Goal: Task Accomplishment & Management: Use online tool/utility

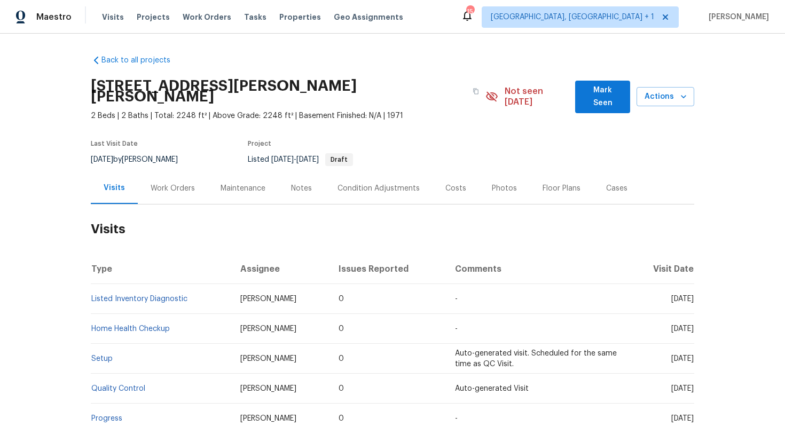
click at [172, 183] on div "Work Orders" at bounding box center [173, 188] width 44 height 11
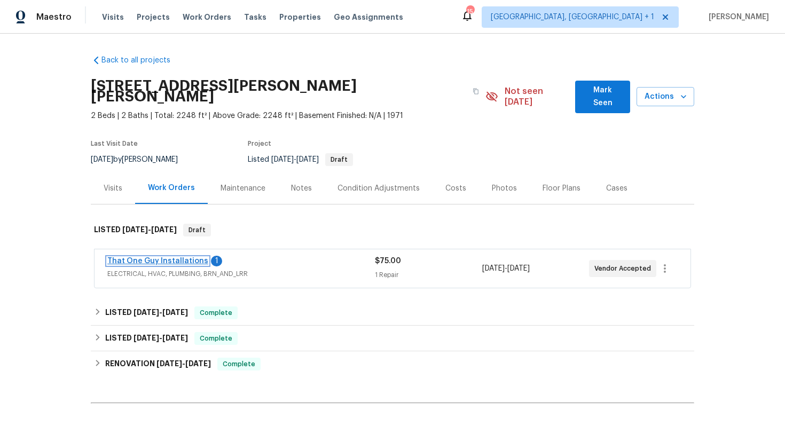
click at [138, 258] on link "That One Guy Installations" at bounding box center [157, 261] width 101 height 7
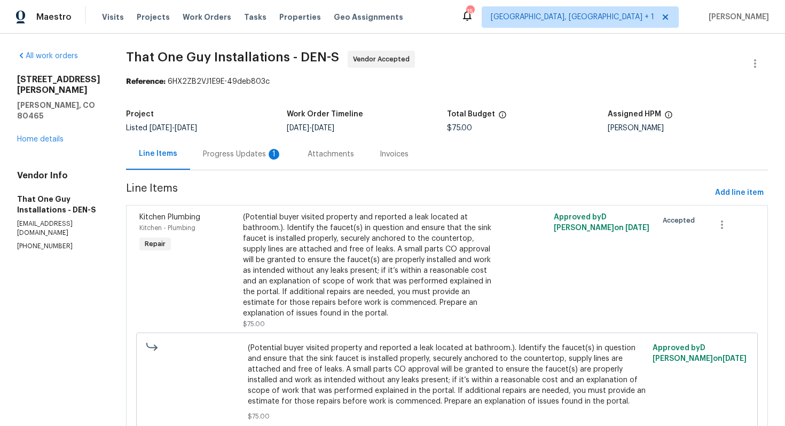
click at [231, 151] on div "Progress Updates 1" at bounding box center [242, 154] width 79 height 11
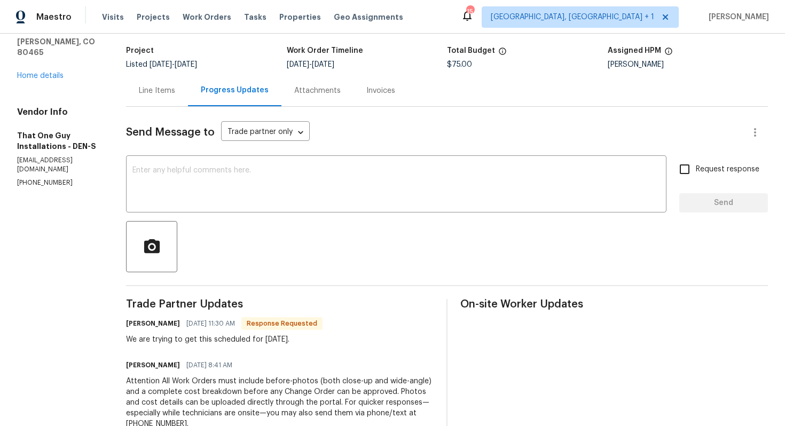
scroll to position [13, 0]
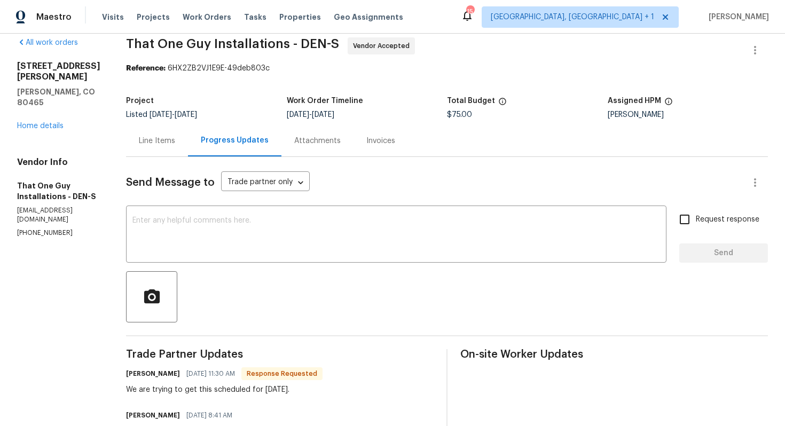
click at [126, 376] on h6 "[PERSON_NAME]" at bounding box center [153, 374] width 54 height 11
copy h6 "[PERSON_NAME]"
click at [222, 248] on textarea at bounding box center [397, 235] width 528 height 37
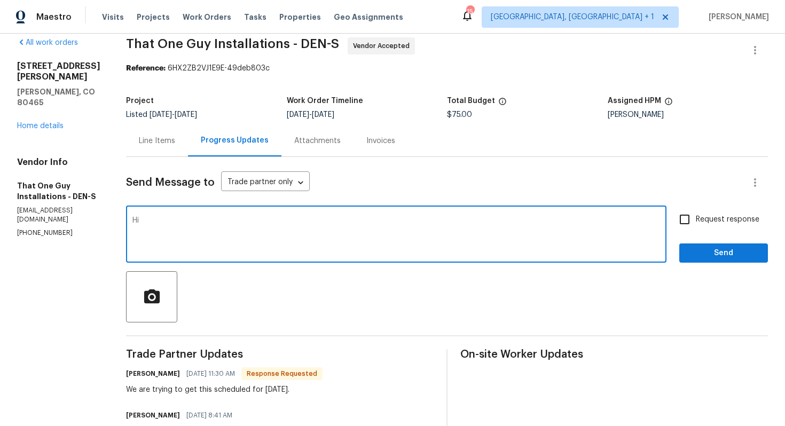
paste textarea "[PERSON_NAME]"
type textarea "Hi [PERSON_NAME], thank you for the update, kindly keep me posted. Thanks!"
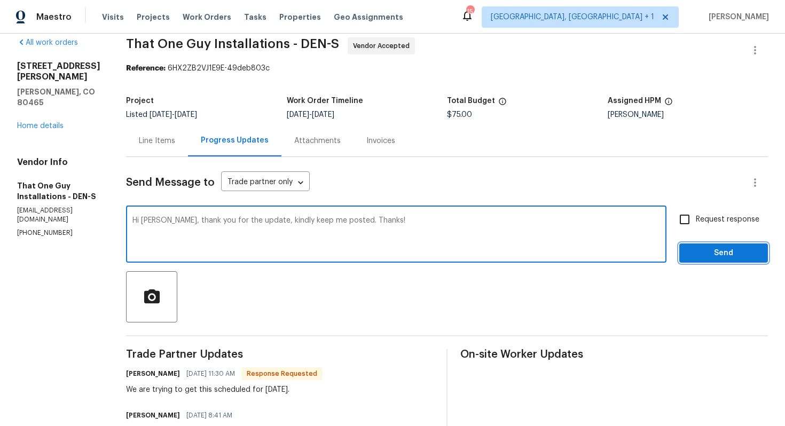
click at [703, 248] on span "Send" at bounding box center [724, 253] width 72 height 13
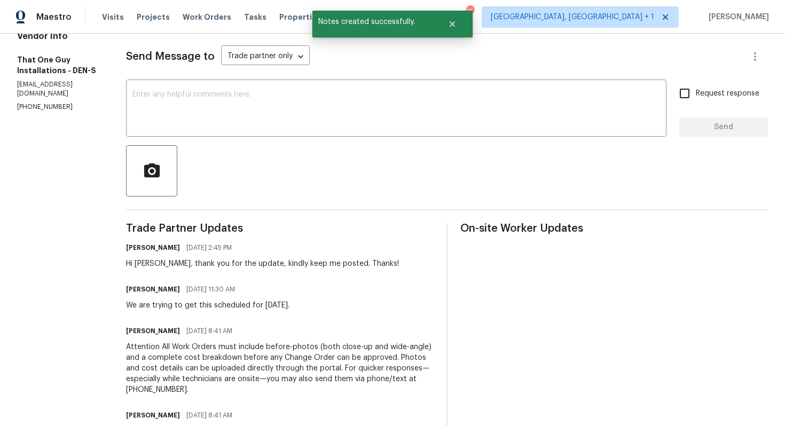
scroll to position [141, 0]
click at [163, 301] on div "We are trying to get this scheduled for [DATE]." at bounding box center [208, 304] width 164 height 11
copy div "We are trying to get this scheduled for [DATE]."
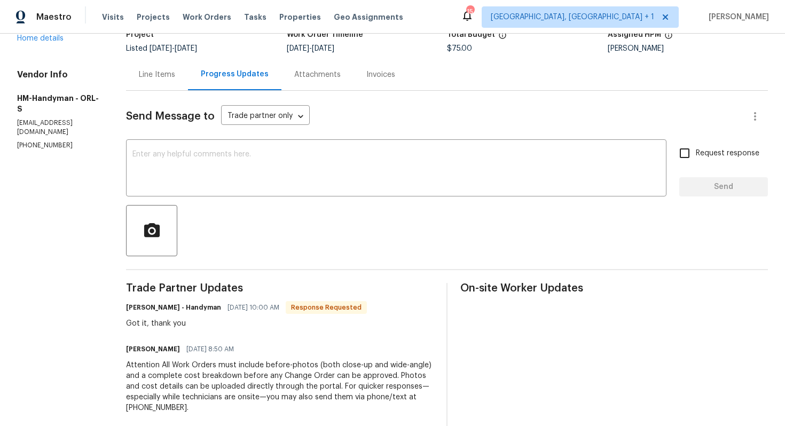
scroll to position [80, 0]
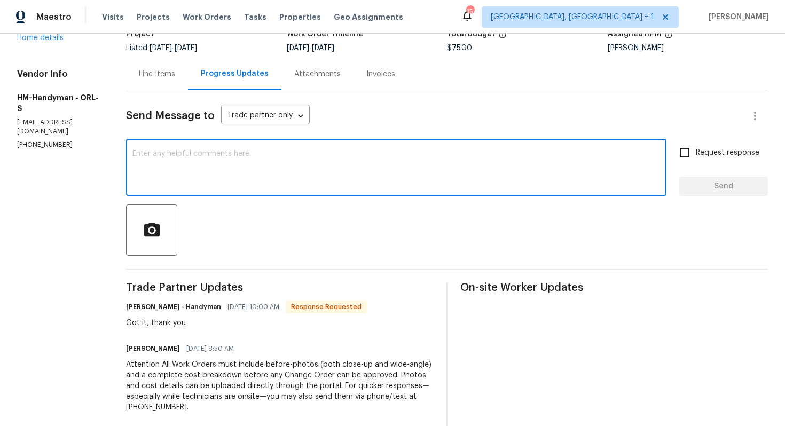
click at [292, 187] on textarea at bounding box center [397, 168] width 528 height 37
click at [300, 175] on textarea at bounding box center [397, 168] width 528 height 37
paste textarea "it would be really helpful if we could get a scheduled date for this. Thanks!"
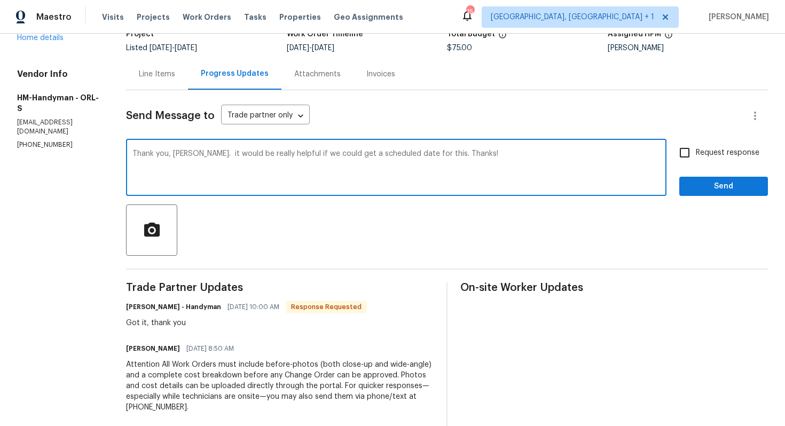
click at [199, 157] on textarea "Thank you, Joe. it would be really helpful if we could get a scheduled date for…" at bounding box center [397, 168] width 528 height 37
click at [480, 151] on textarea "Thank you, Joe. It would be really helpful if we could get a scheduled date for…" at bounding box center [397, 168] width 528 height 37
type textarea "Thank you, Joe. It would be really helpful if we could get a scheduled date for…"
click at [702, 151] on span "Request response" at bounding box center [728, 152] width 64 height 11
click at [696, 151] on input "Request response" at bounding box center [685, 153] width 22 height 22
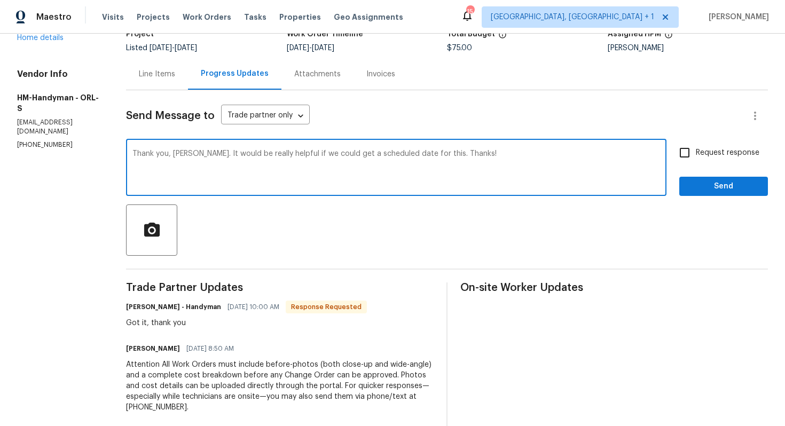
checkbox input "true"
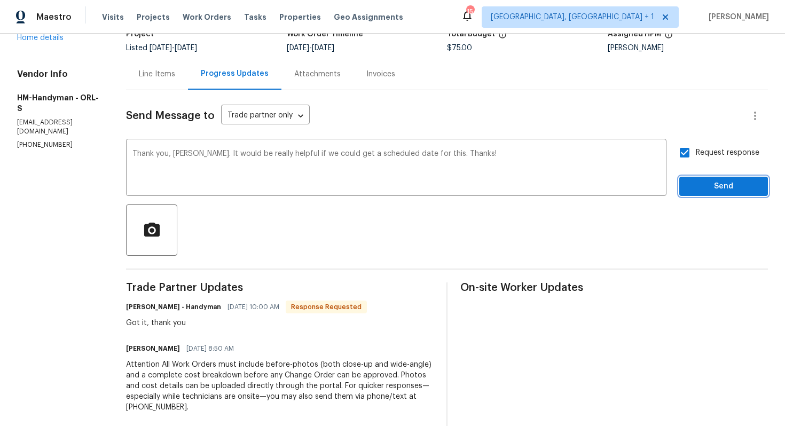
click at [700, 189] on span "Send" at bounding box center [724, 186] width 72 height 13
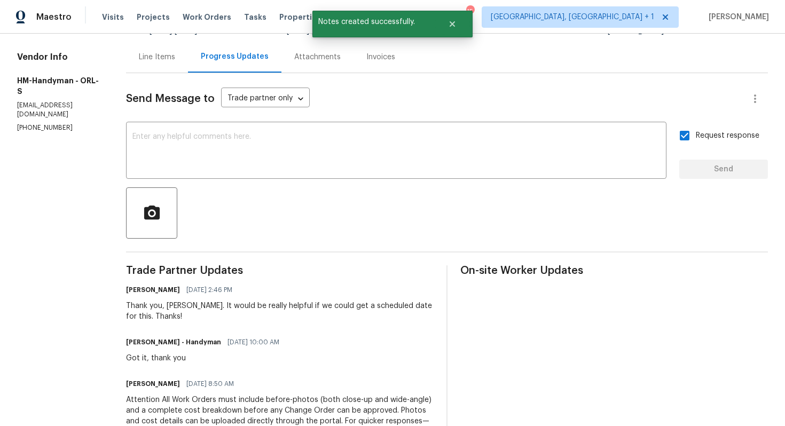
scroll to position [113, 0]
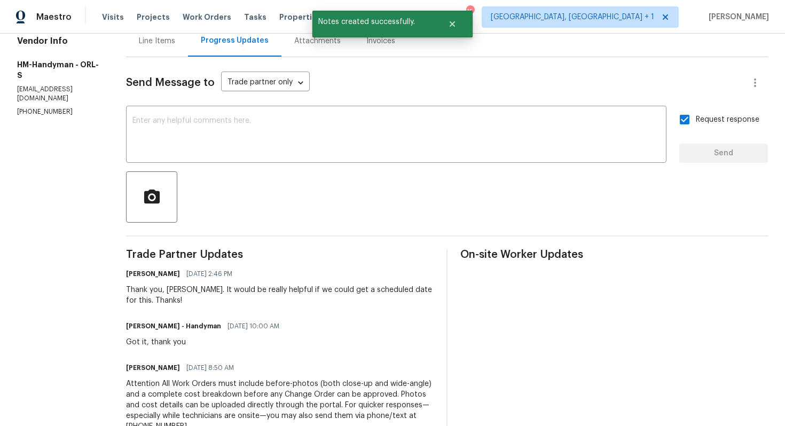
click at [165, 342] on div "Got it, thank you" at bounding box center [206, 342] width 160 height 11
copy div "Got it, thank you"
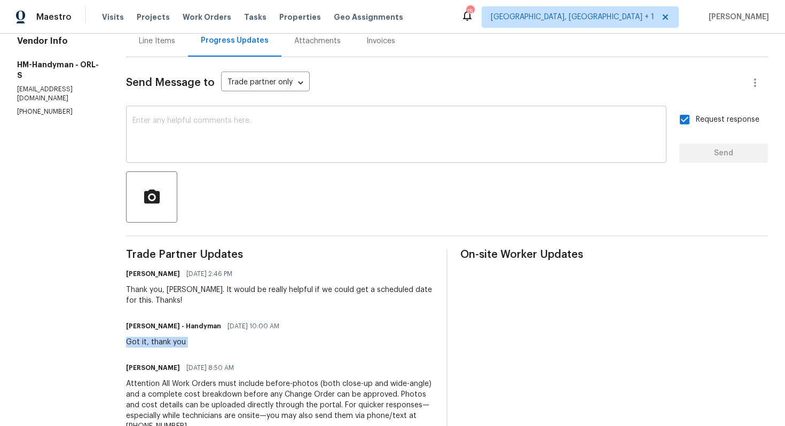
copy div "Got it, thank you"
click at [442, 189] on div at bounding box center [447, 197] width 642 height 51
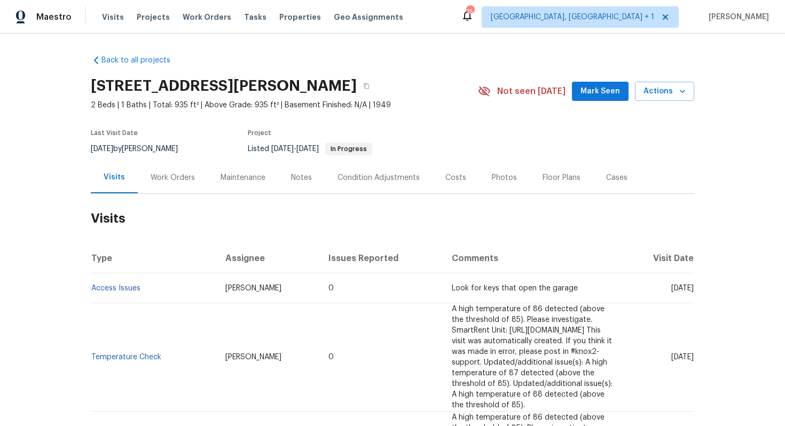
click at [169, 178] on div "Work Orders" at bounding box center [173, 178] width 44 height 11
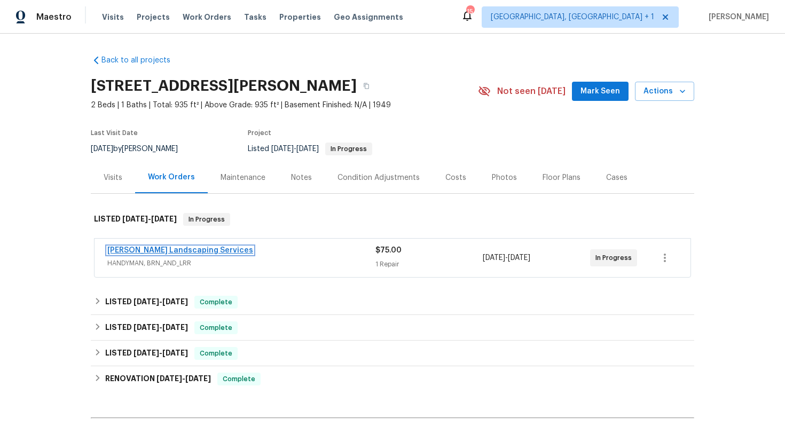
click at [144, 251] on link "Rodriguez Landscaping Services" at bounding box center [180, 250] width 146 height 7
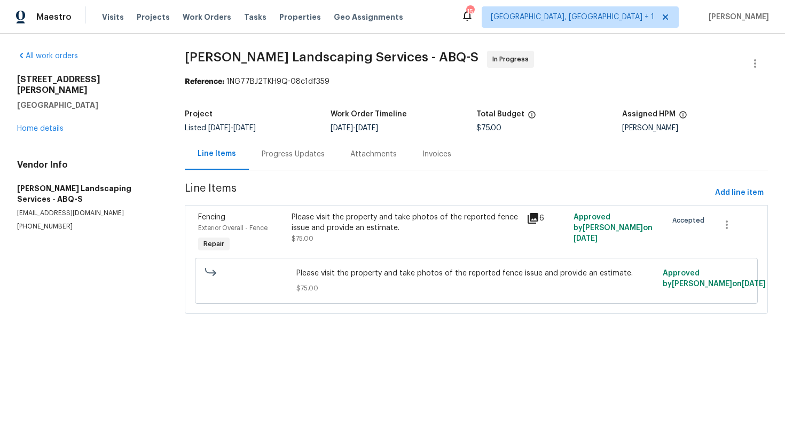
click at [288, 156] on div "Progress Updates" at bounding box center [293, 154] width 63 height 11
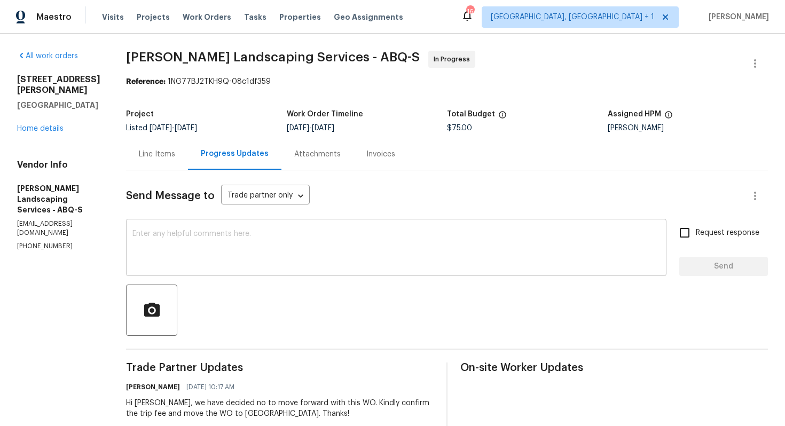
click at [269, 245] on textarea at bounding box center [397, 248] width 528 height 37
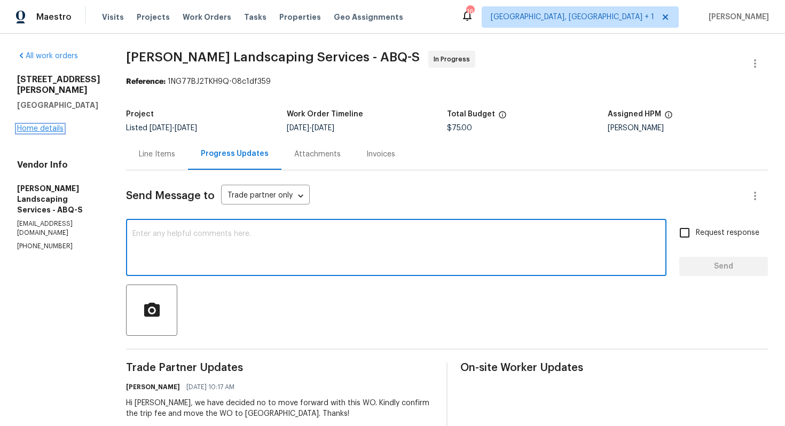
click at [28, 125] on link "Home details" at bounding box center [40, 128] width 46 height 7
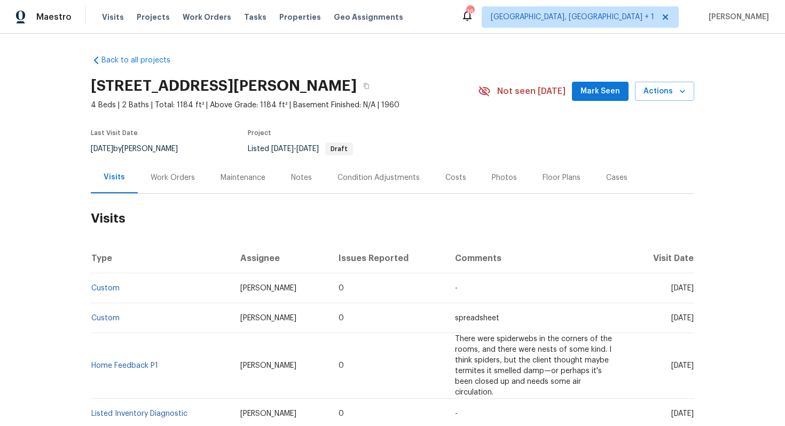
click at [186, 178] on div "Work Orders" at bounding box center [173, 178] width 44 height 11
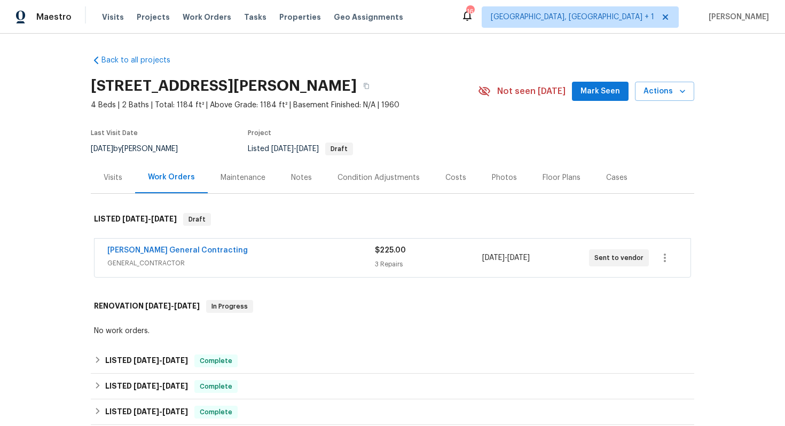
scroll to position [393, 0]
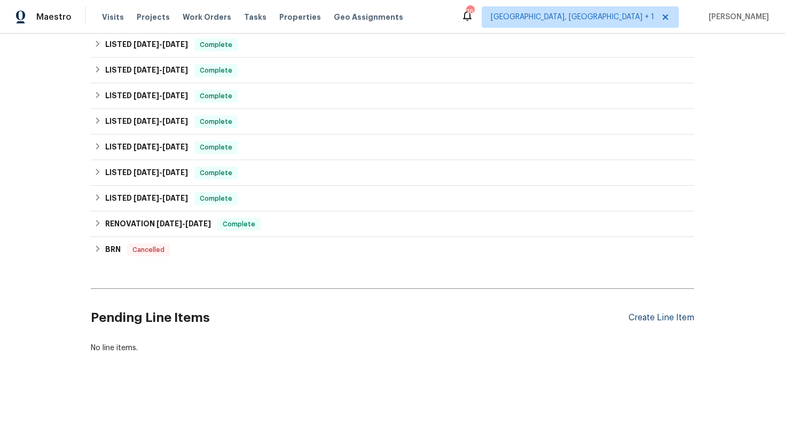
click at [670, 316] on div "Create Line Item" at bounding box center [662, 318] width 66 height 10
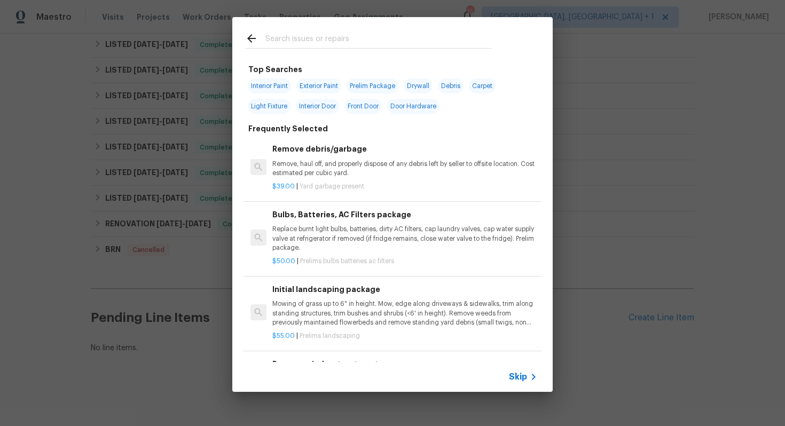
click at [388, 44] on input "text" at bounding box center [379, 40] width 227 height 16
type input "pest"
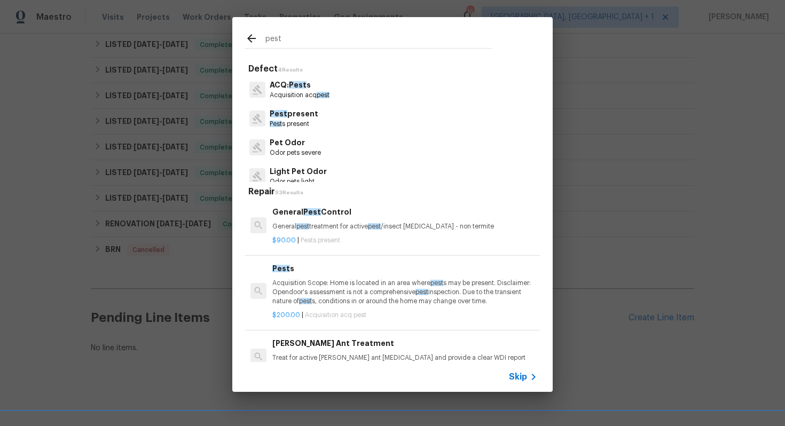
click at [302, 116] on p "Pest present" at bounding box center [294, 113] width 49 height 11
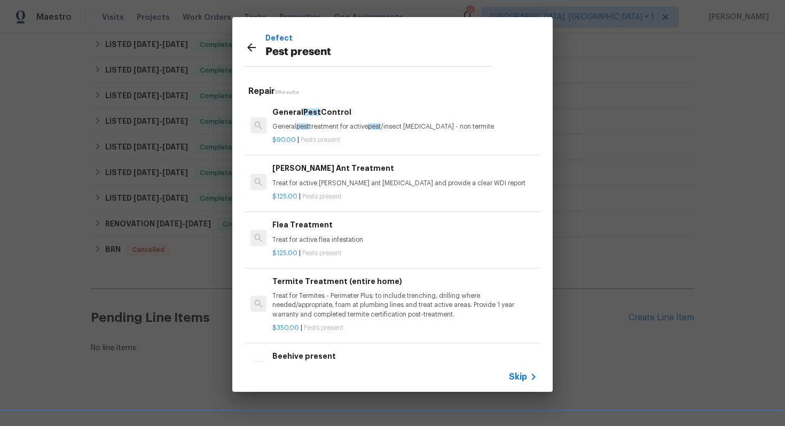
click at [344, 120] on div "General Pest Control General pest treatment for active pest /insect infestation…" at bounding box center [405, 119] width 265 height 26
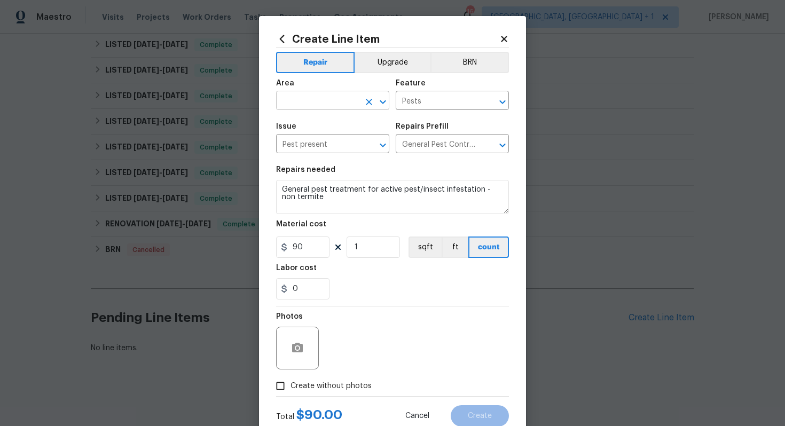
click at [318, 105] on input "text" at bounding box center [317, 102] width 83 height 17
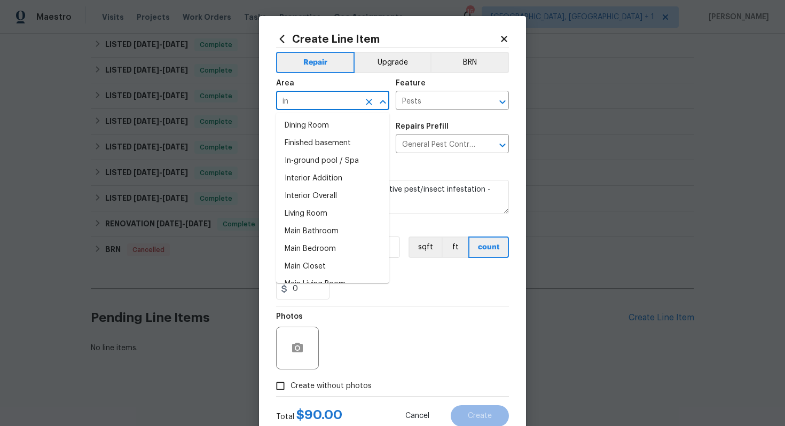
type input "i"
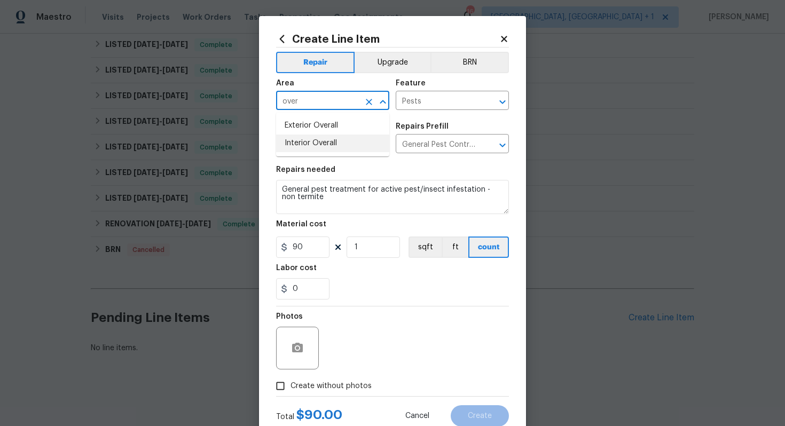
click at [316, 139] on li "Interior Overall" at bounding box center [332, 144] width 113 height 18
type input "Interior Overall"
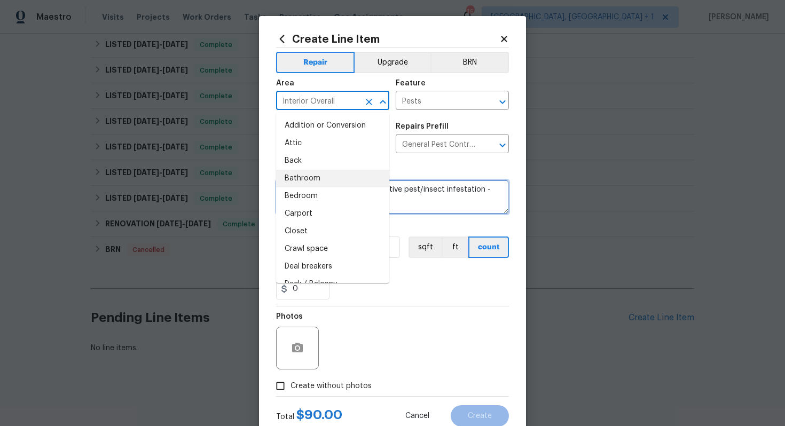
click at [413, 208] on textarea "General pest treatment for active pest/insect infestation - non termite" at bounding box center [392, 197] width 233 height 34
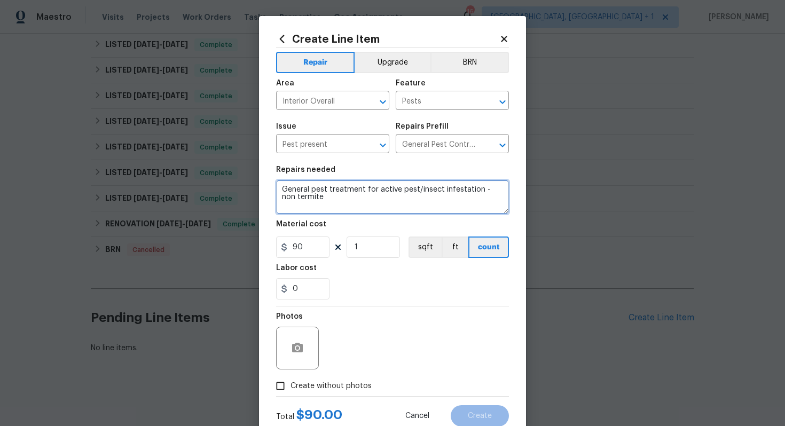
click at [408, 196] on textarea "General pest treatment for active pest/insect infestation - non termite" at bounding box center [392, 197] width 233 height 34
paste textarea "Feedback received again that there are too many spiders and wasps at the proper…"
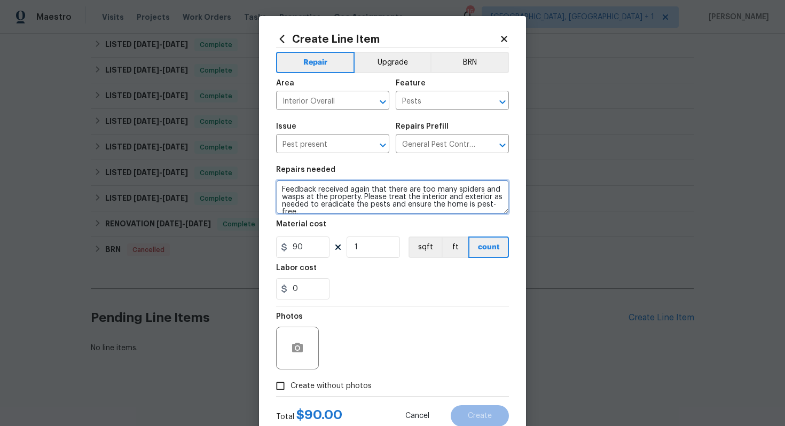
scroll to position [2, 0]
type textarea "Feedback received again that there are too many spiders and wasps at the proper…"
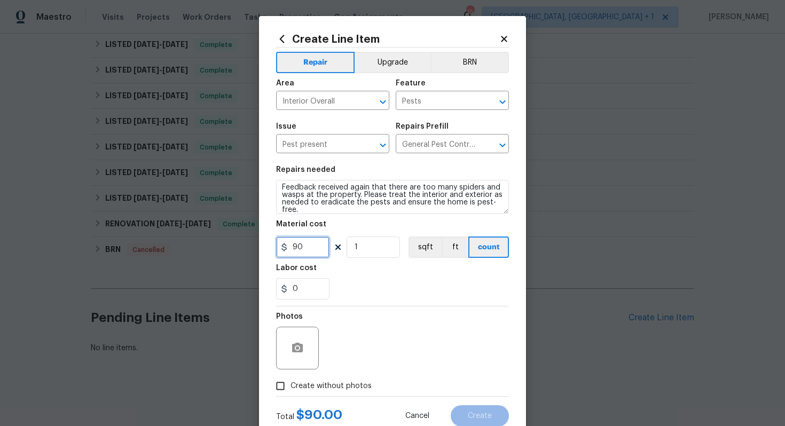
click at [316, 250] on input "90" at bounding box center [302, 247] width 53 height 21
type input "75"
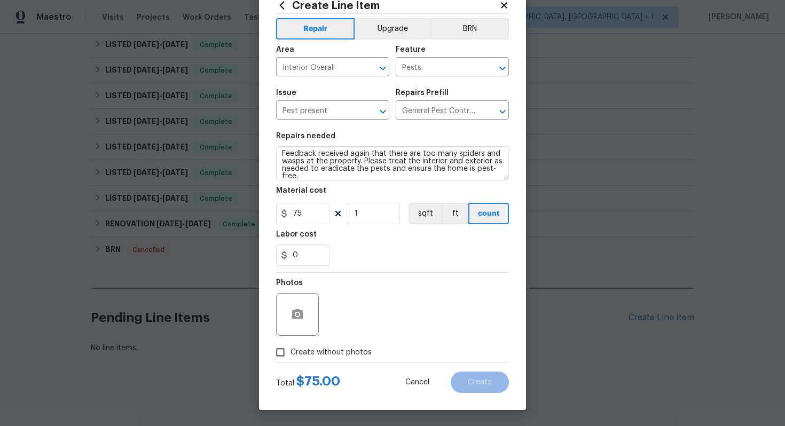
click at [307, 353] on span "Create without photos" at bounding box center [331, 352] width 81 height 11
click at [291, 353] on input "Create without photos" at bounding box center [280, 352] width 20 height 20
checkbox input "true"
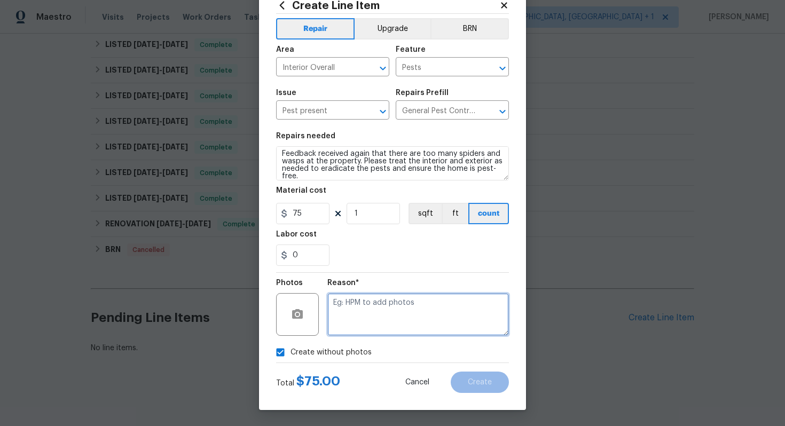
click at [406, 317] on textarea at bounding box center [419, 314] width 182 height 43
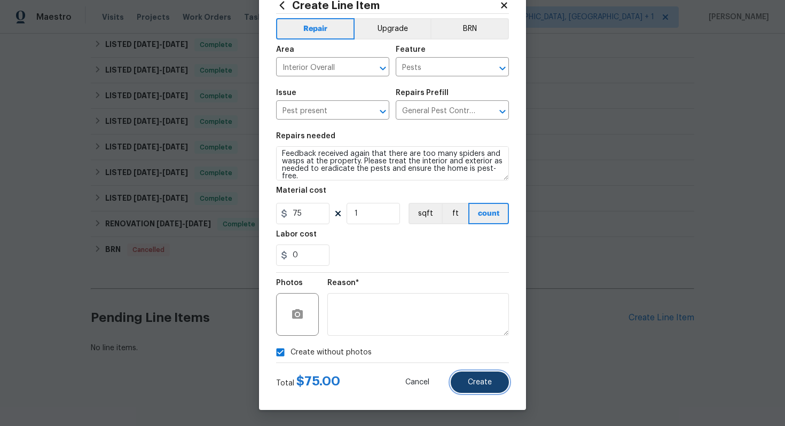
click at [487, 385] on span "Create" at bounding box center [480, 383] width 24 height 8
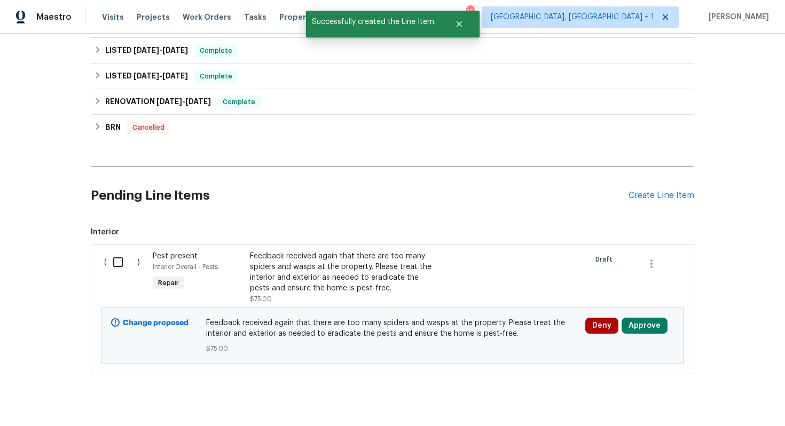
scroll to position [523, 0]
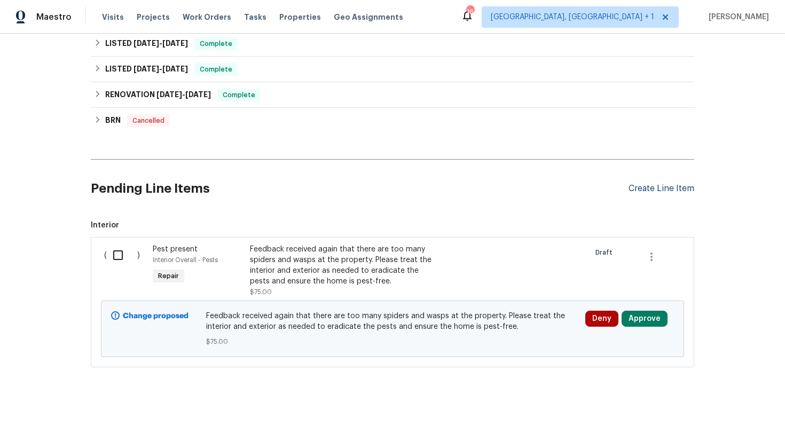
click at [647, 187] on div "Create Line Item" at bounding box center [662, 189] width 66 height 10
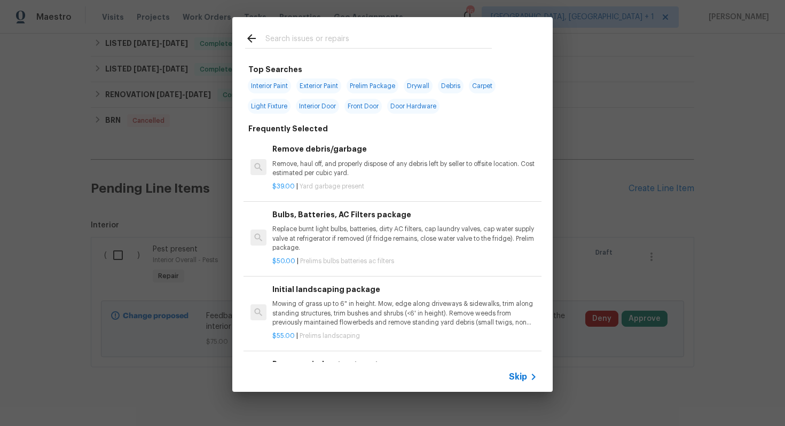
click at [368, 37] on input "text" at bounding box center [379, 40] width 227 height 16
type input "light"
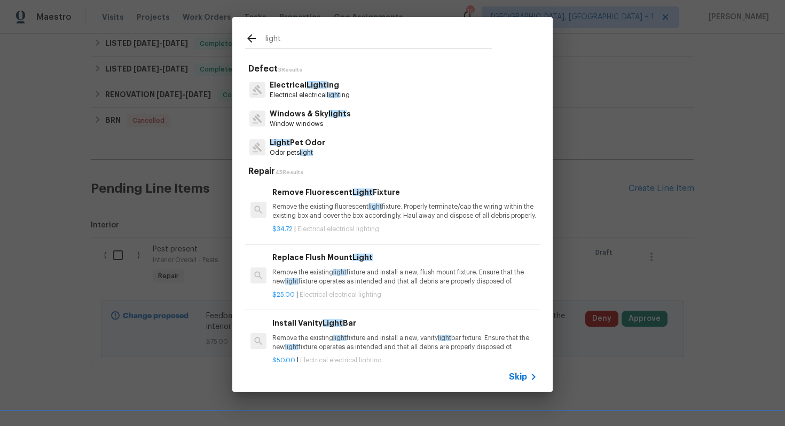
click at [301, 83] on p "Electrical Light ing" at bounding box center [310, 85] width 80 height 11
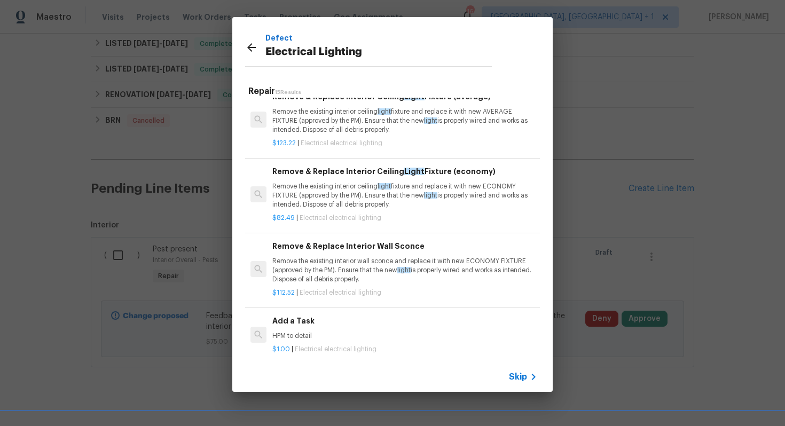
scroll to position [820, 0]
click at [303, 336] on p "HPM to detail" at bounding box center [405, 336] width 265 height 9
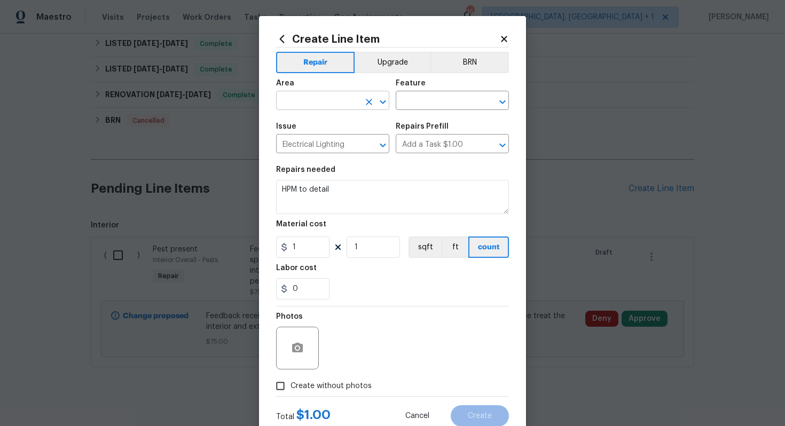
click at [308, 107] on input "text" at bounding box center [317, 102] width 83 height 17
click at [324, 149] on li "Interior Overall" at bounding box center [332, 144] width 113 height 18
type input "Interior Overall"
click at [430, 108] on input "text" at bounding box center [437, 102] width 83 height 17
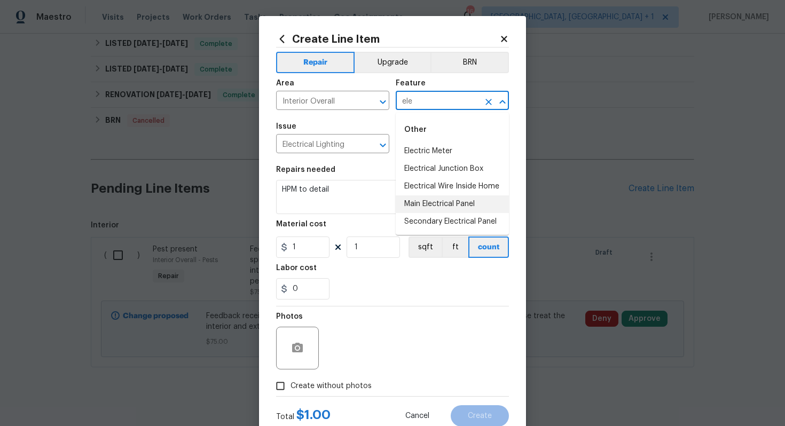
type input "ele"
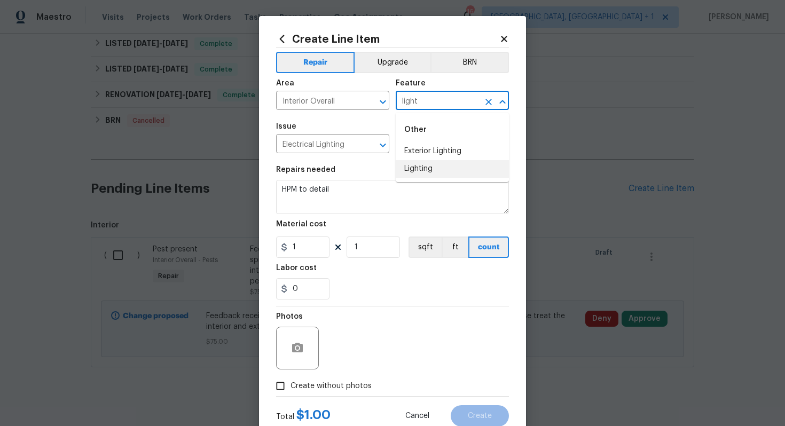
click at [432, 168] on li "Lighting" at bounding box center [452, 169] width 113 height 18
type input "Lighting"
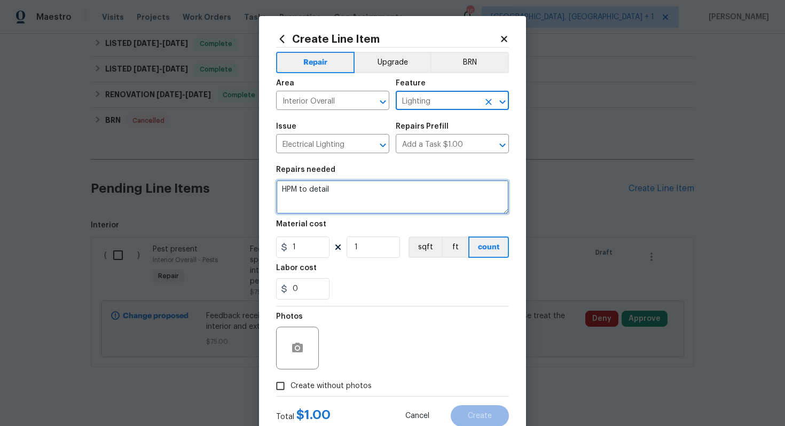
click at [411, 192] on textarea "HPM to detail" at bounding box center [392, 197] width 233 height 34
paste textarea "Feedback received that a few light bulbs are out. Please replace the bulbs and …"
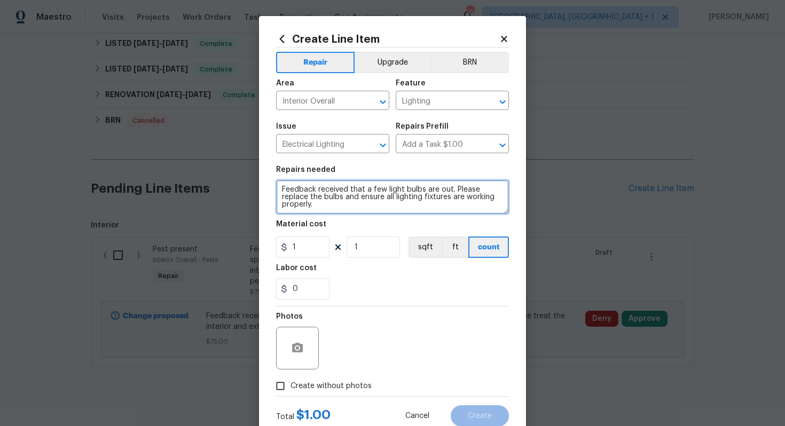
type textarea "Feedback received that a few light bulbs are out. Please replace the bulbs and …"
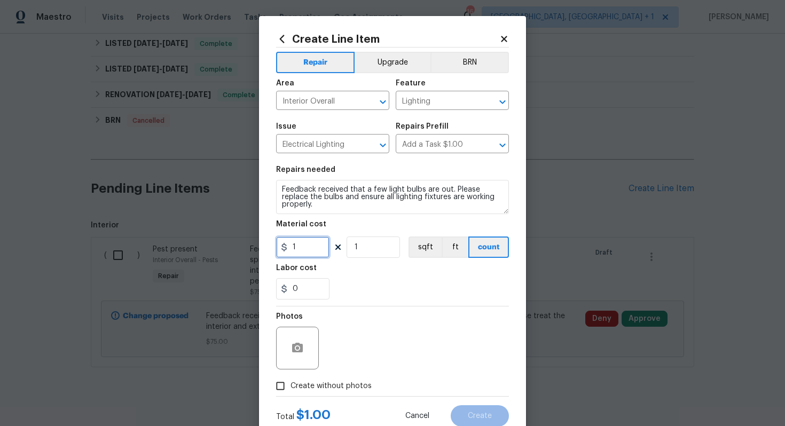
click at [307, 248] on input "1" at bounding box center [302, 247] width 53 height 21
type input "75"
click at [305, 392] on label "Create without photos" at bounding box center [321, 386] width 102 height 20
click at [291, 392] on input "Create without photos" at bounding box center [280, 386] width 20 height 20
checkbox input "true"
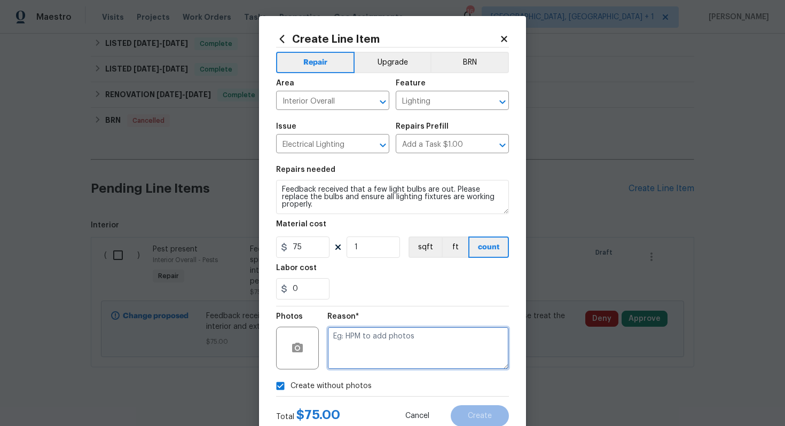
click at [396, 349] on textarea at bounding box center [419, 348] width 182 height 43
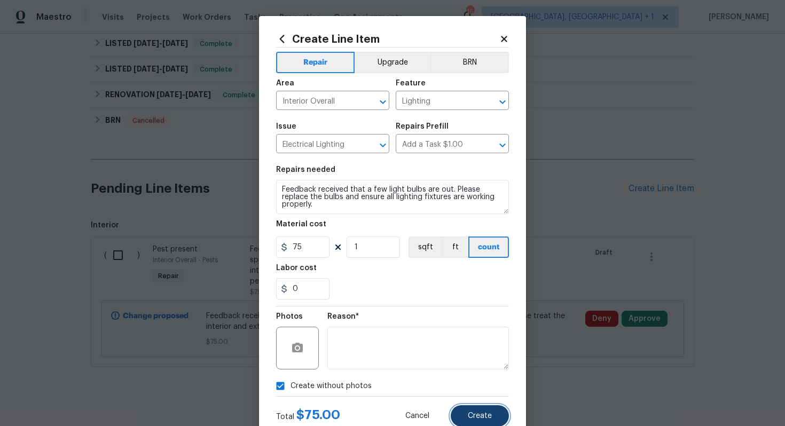
click at [485, 412] on button "Create" at bounding box center [480, 416] width 58 height 21
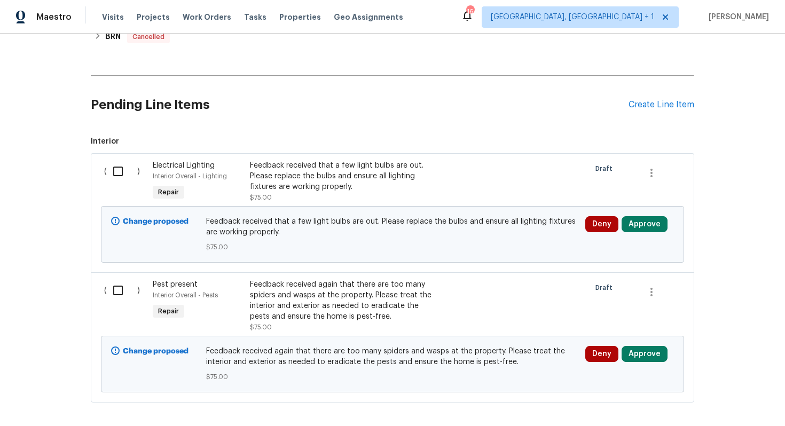
scroll to position [656, 0]
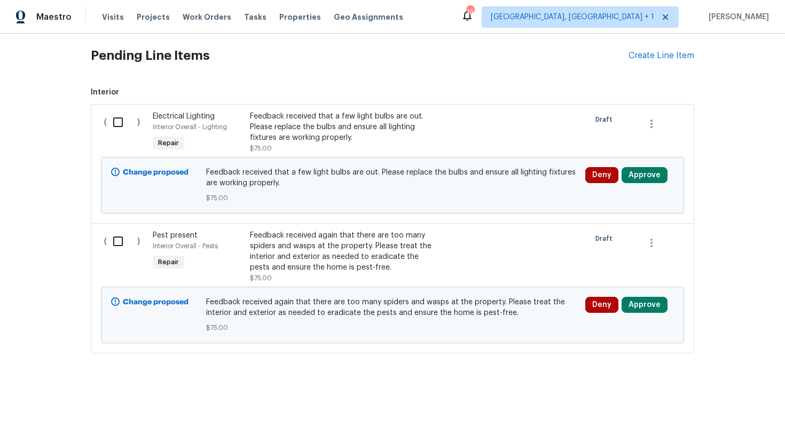
click at [119, 120] on input "checkbox" at bounding box center [122, 122] width 30 height 22
click at [712, 402] on span "Create Work Order" at bounding box center [724, 399] width 71 height 13
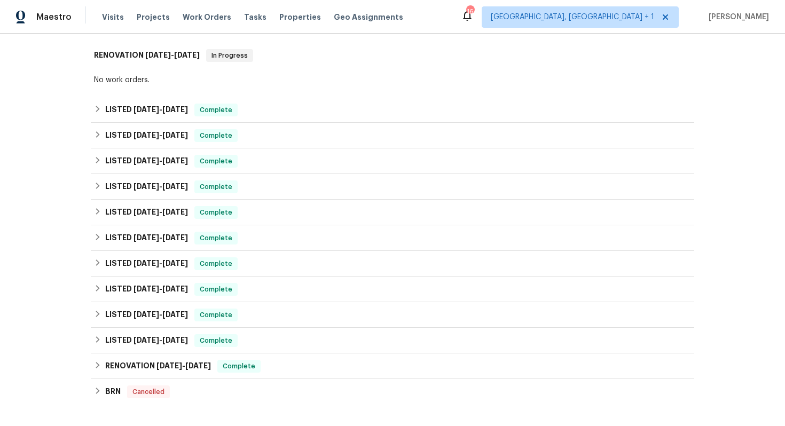
scroll to position [0, 0]
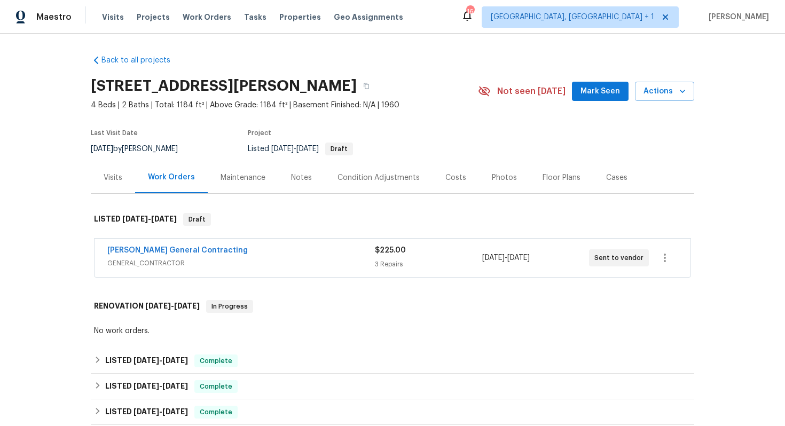
click at [246, 248] on div "Nicholson General Contracting" at bounding box center [241, 251] width 268 height 13
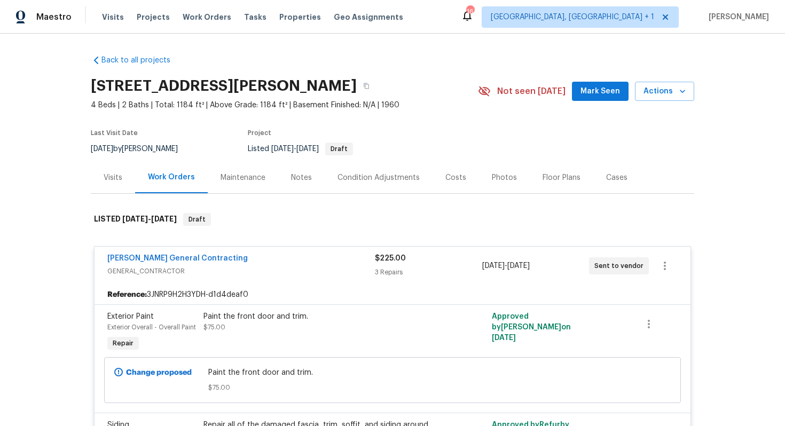
click at [238, 262] on div "Nicholson General Contracting" at bounding box center [241, 259] width 268 height 13
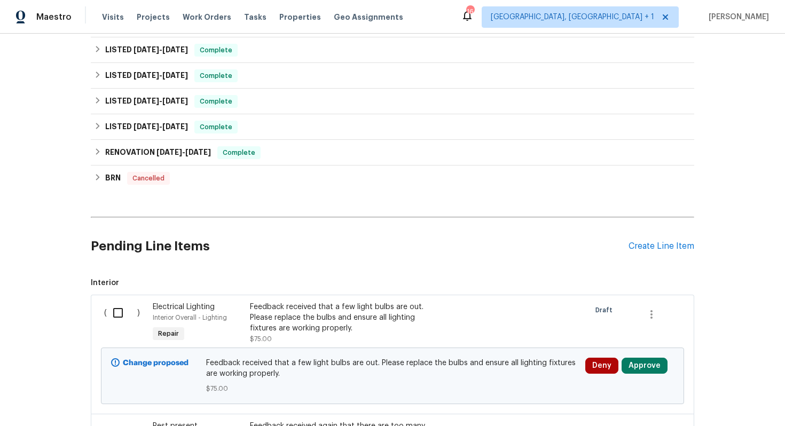
scroll to position [656, 0]
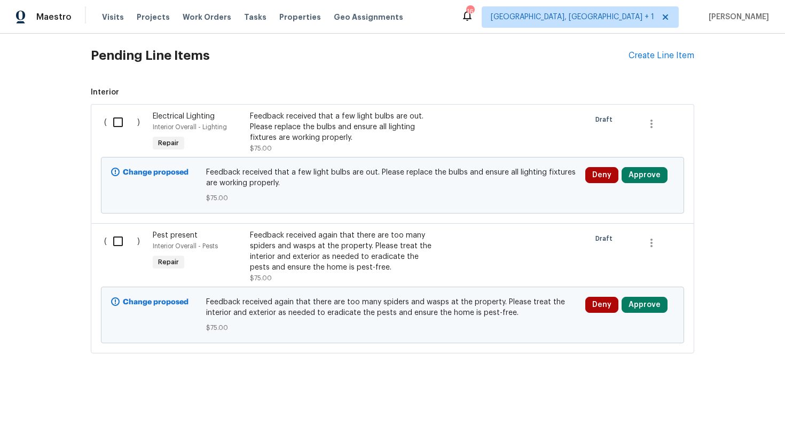
click at [123, 135] on div "( )" at bounding box center [125, 132] width 49 height 49
click at [126, 127] on input "checkbox" at bounding box center [122, 122] width 30 height 22
checkbox input "true"
click at [712, 396] on span "Create Work Order" at bounding box center [724, 399] width 71 height 13
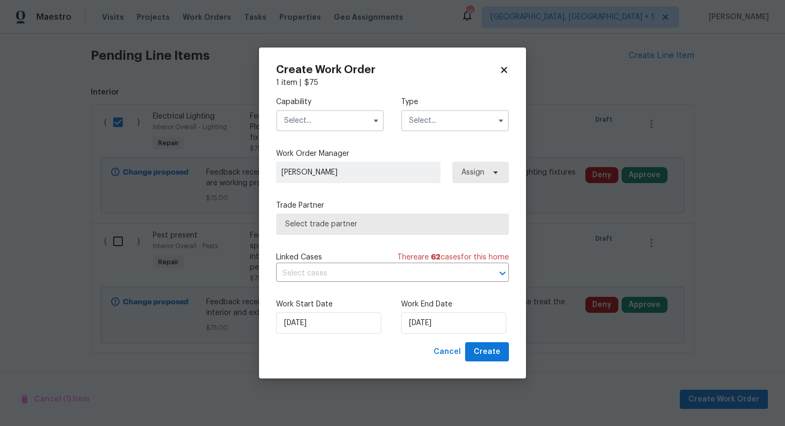
click at [332, 115] on input "text" at bounding box center [330, 120] width 108 height 21
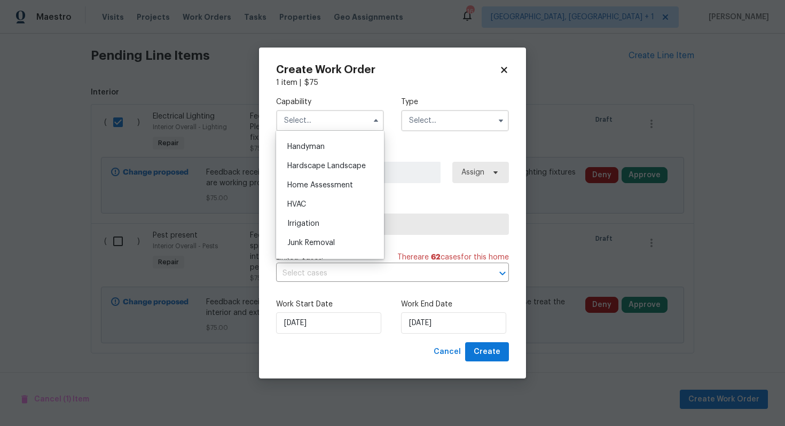
scroll to position [585, 0]
click at [328, 147] on div "Handyman" at bounding box center [330, 146] width 103 height 19
type input "Handyman"
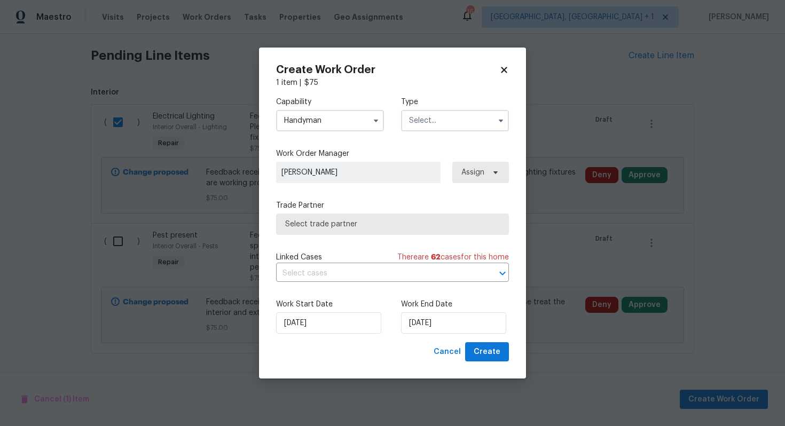
click at [474, 123] on input "text" at bounding box center [455, 120] width 108 height 21
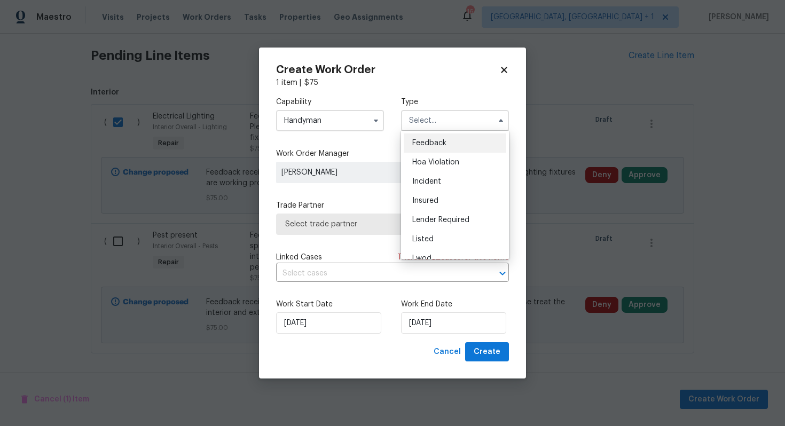
click at [441, 147] on div "Feedback" at bounding box center [455, 143] width 103 height 19
type input "Feedback"
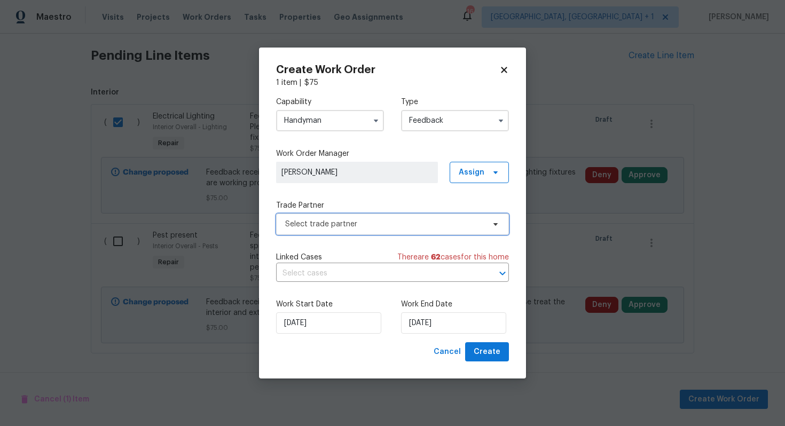
click at [323, 223] on span "Select trade partner" at bounding box center [384, 224] width 199 height 11
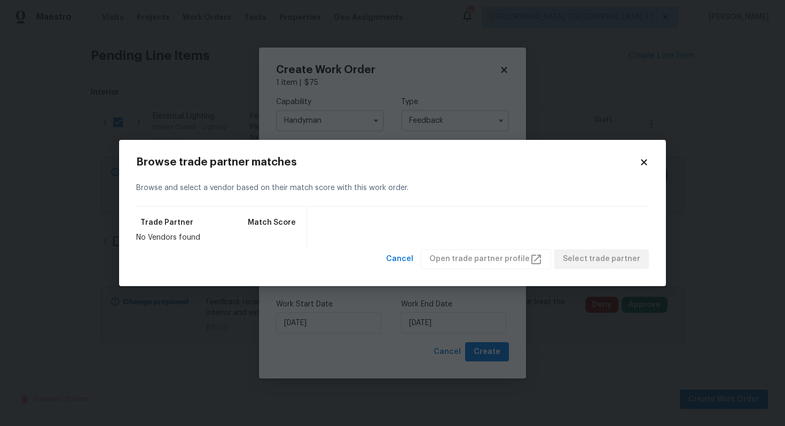
click at [339, 116] on body "Maestro Visits Projects Work Orders Tasks Properties Geo Assignments 16 Albuque…" at bounding box center [392, 213] width 785 height 426
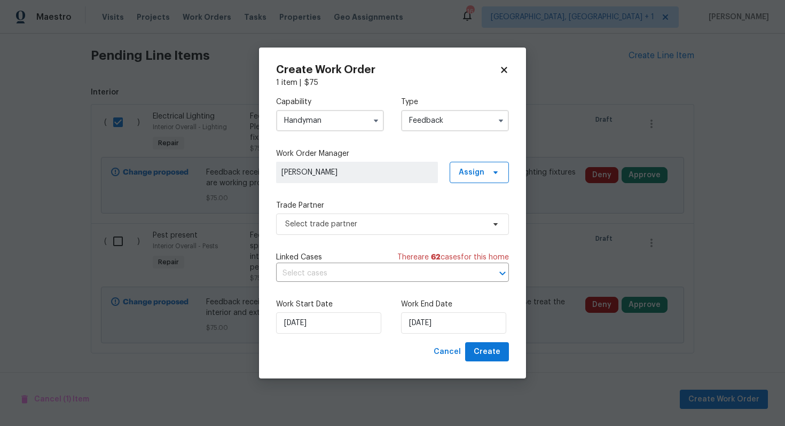
click at [348, 124] on input "Handyman" at bounding box center [330, 120] width 108 height 21
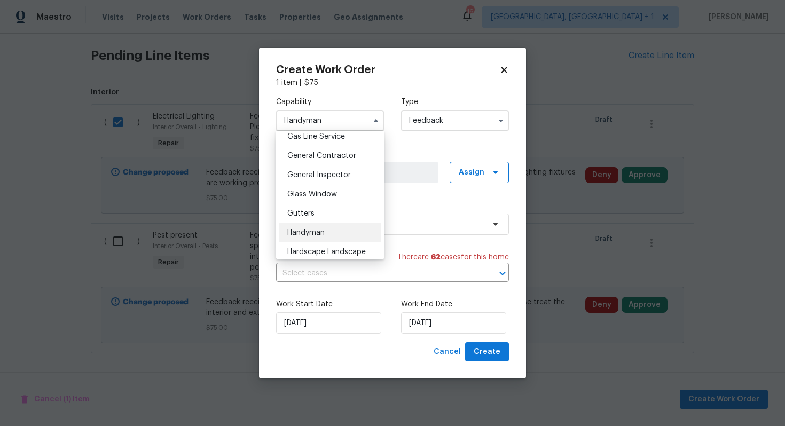
scroll to position [504, 0]
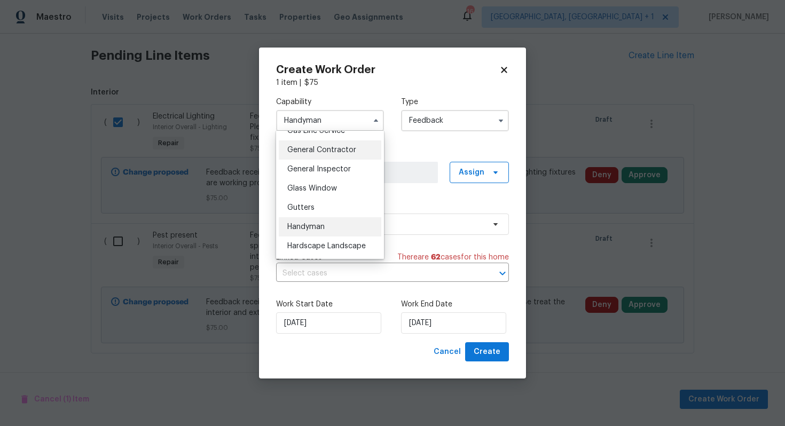
click at [337, 149] on span "General Contractor" at bounding box center [321, 149] width 69 height 7
type input "General Contractor"
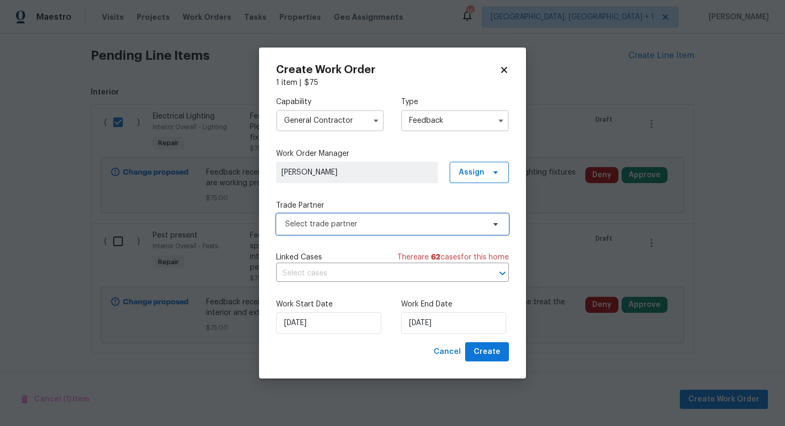
click at [343, 222] on span "Select trade partner" at bounding box center [384, 224] width 199 height 11
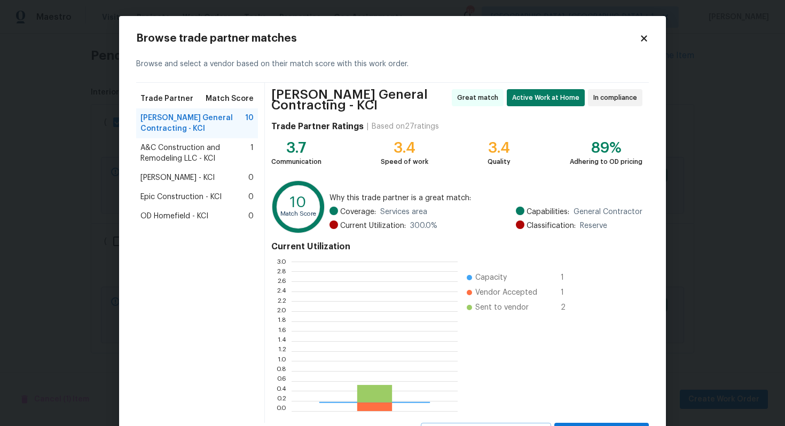
scroll to position [150, 166]
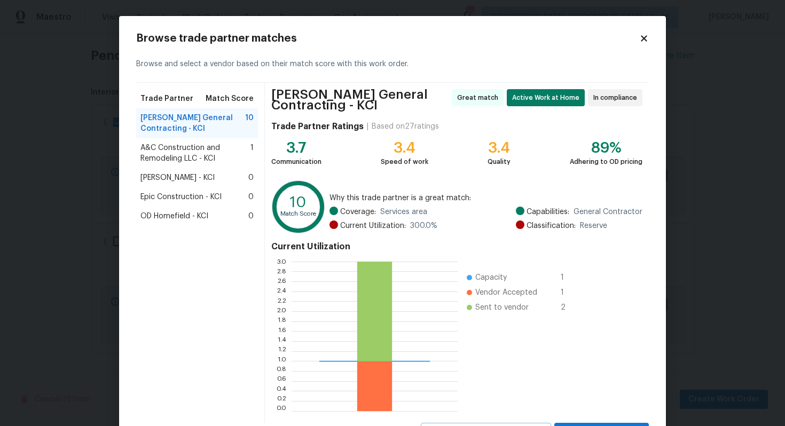
click at [166, 150] on span "A&C Construction and Remodeling LLC - KCI" at bounding box center [196, 153] width 110 height 21
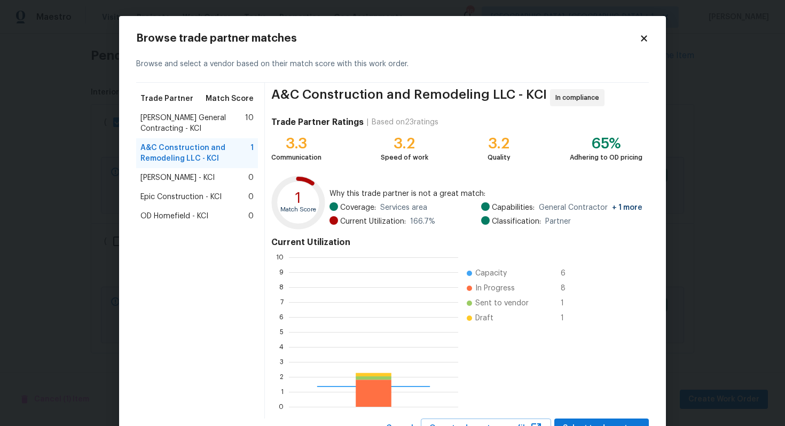
scroll to position [150, 169]
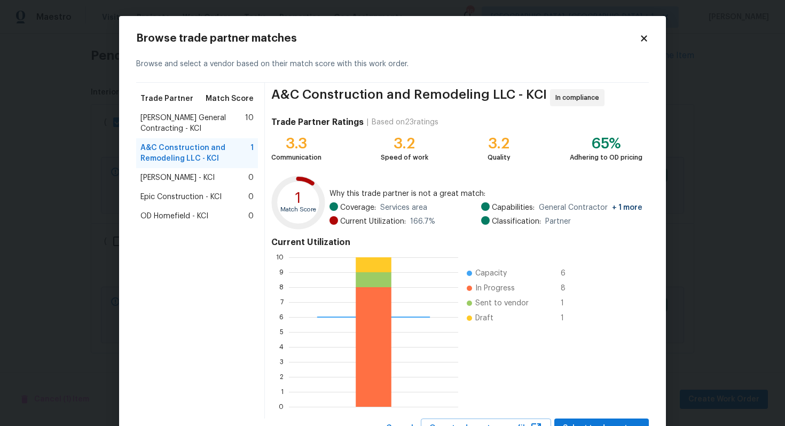
click at [170, 121] on span "Nicholson General Contracting - KCI" at bounding box center [193, 123] width 105 height 21
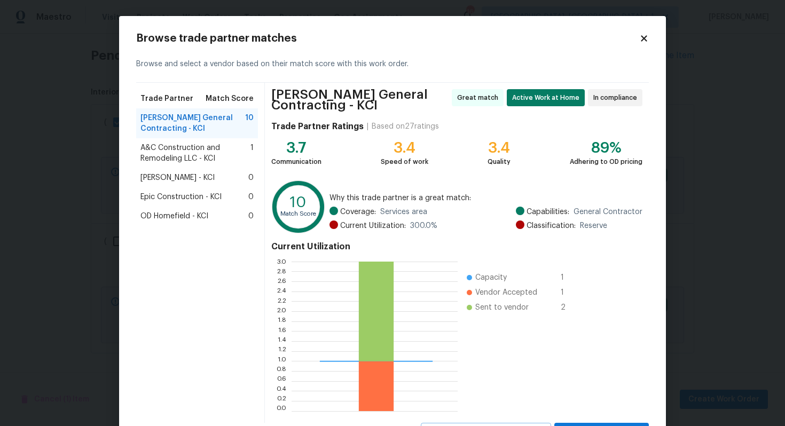
click at [188, 151] on span "A&C Construction and Remodeling LLC - KCI" at bounding box center [196, 153] width 110 height 21
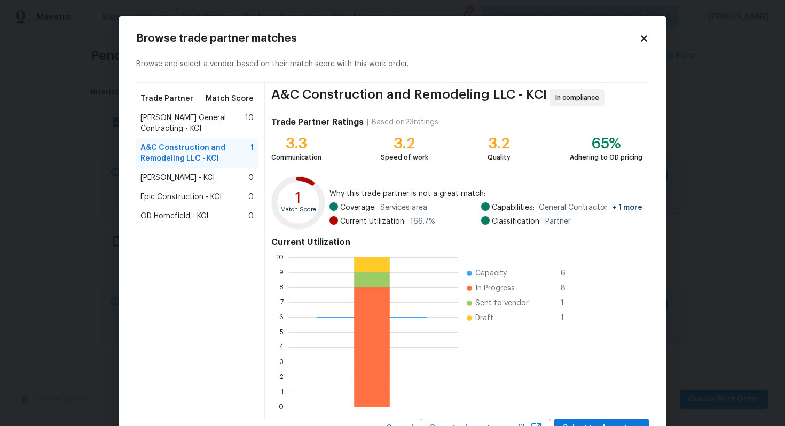
scroll to position [45, 0]
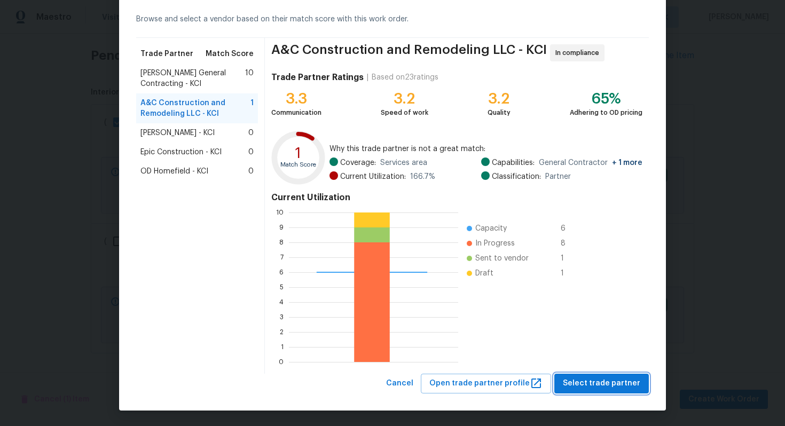
click at [604, 380] on span "Select trade partner" at bounding box center [601, 383] width 77 height 13
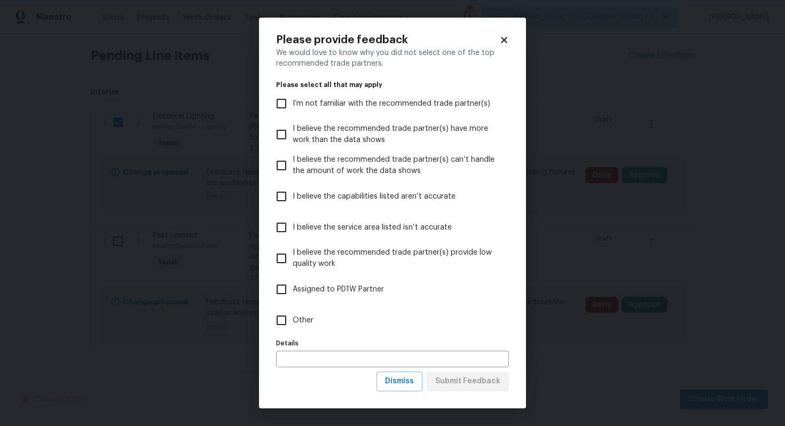
scroll to position [0, 0]
click at [294, 317] on span "Other" at bounding box center [303, 320] width 21 height 11
click at [293, 317] on input "Other" at bounding box center [281, 320] width 22 height 22
checkbox input "true"
click at [480, 383] on span "Submit Feedback" at bounding box center [467, 381] width 65 height 13
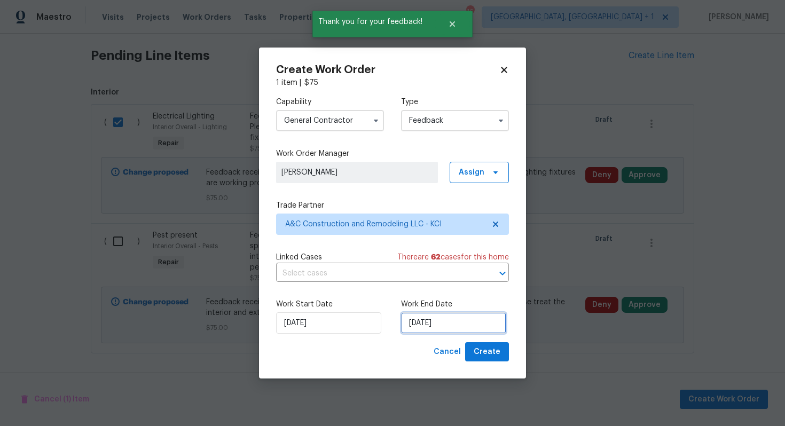
click at [458, 324] on input "29/09/2025" at bounding box center [453, 323] width 105 height 21
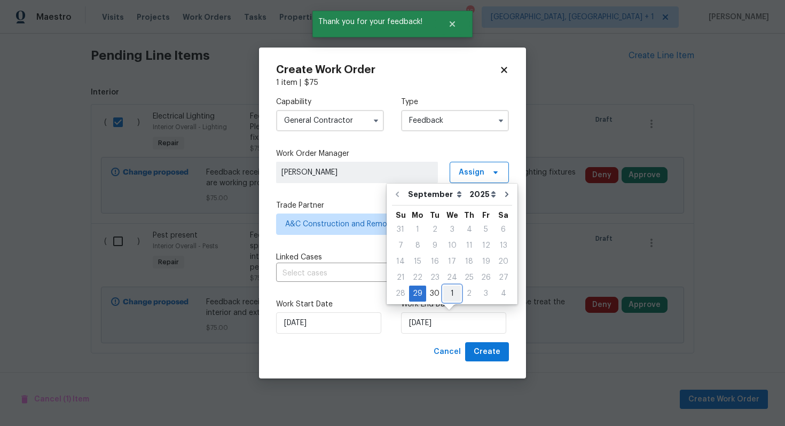
click at [454, 294] on div "1" at bounding box center [452, 293] width 18 height 15
type input "01/10/2025"
select select "9"
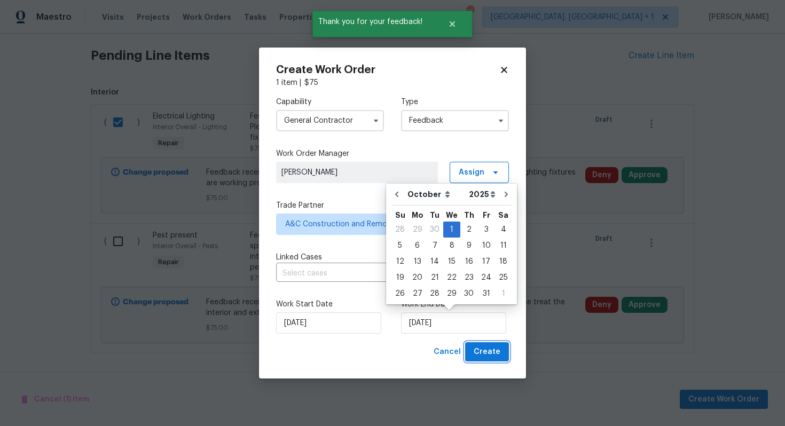
click at [485, 350] on span "Create" at bounding box center [487, 352] width 27 height 13
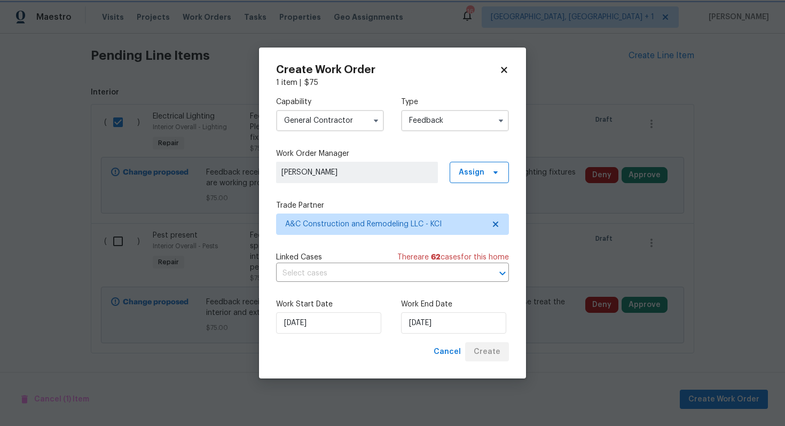
checkbox input "false"
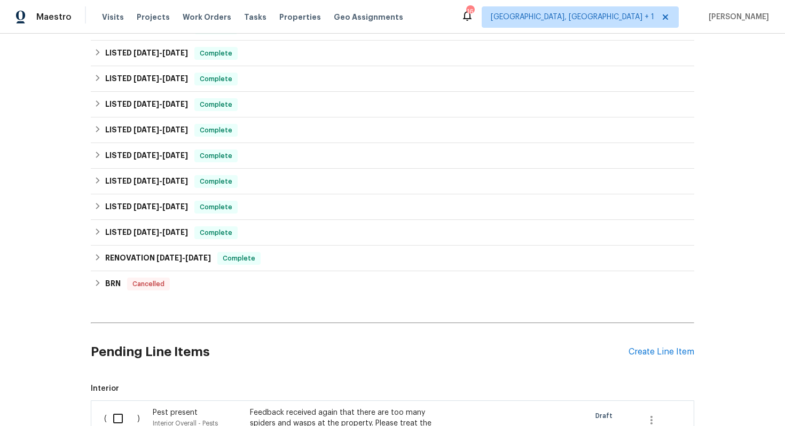
scroll to position [575, 0]
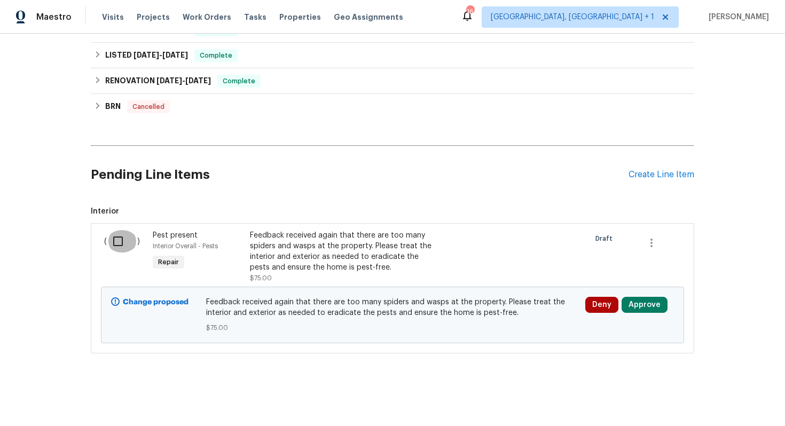
click at [123, 241] on input "checkbox" at bounding box center [122, 241] width 30 height 22
click at [708, 396] on span "Create Work Order" at bounding box center [724, 399] width 71 height 13
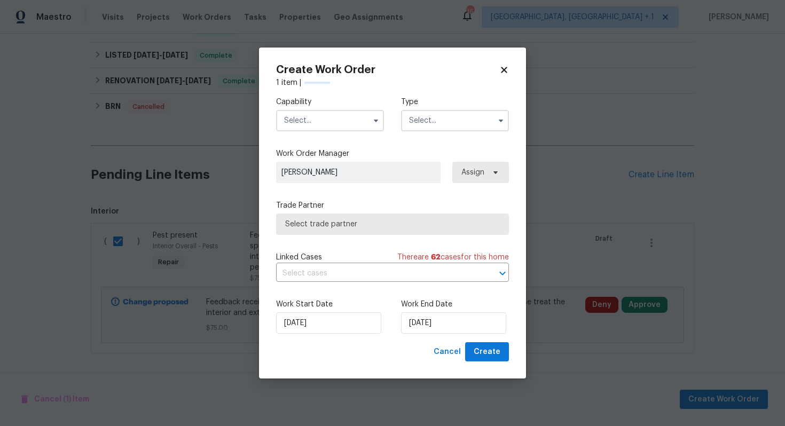
checkbox input "false"
click at [341, 123] on input "text" at bounding box center [330, 120] width 108 height 21
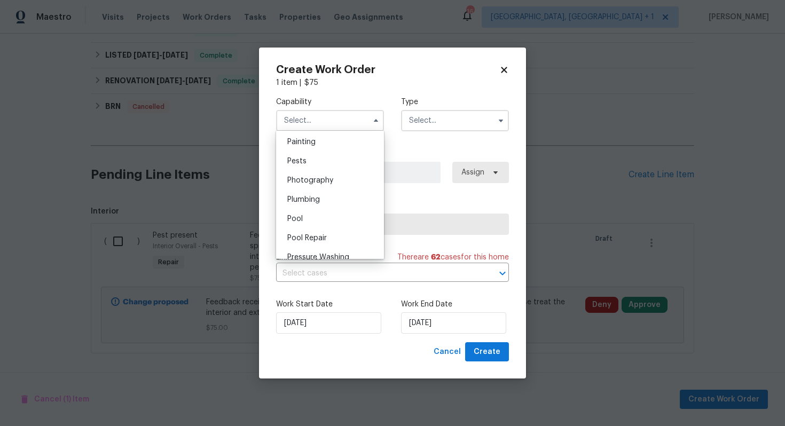
scroll to position [883, 0]
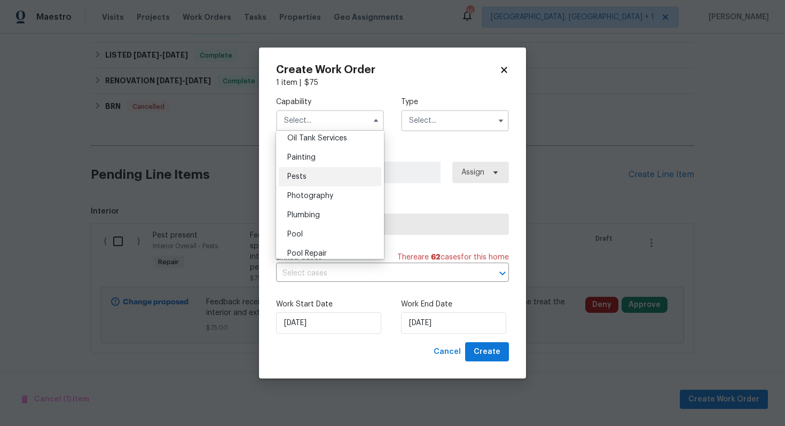
click at [322, 178] on div "Pests" at bounding box center [330, 176] width 103 height 19
type input "Pests"
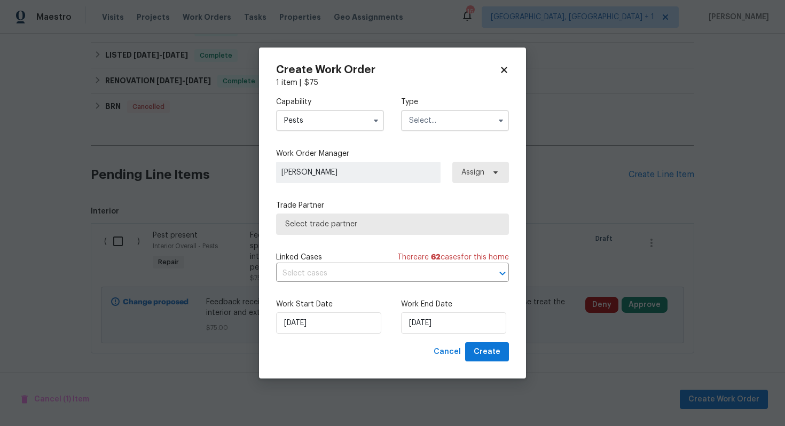
click at [460, 126] on input "text" at bounding box center [455, 120] width 108 height 21
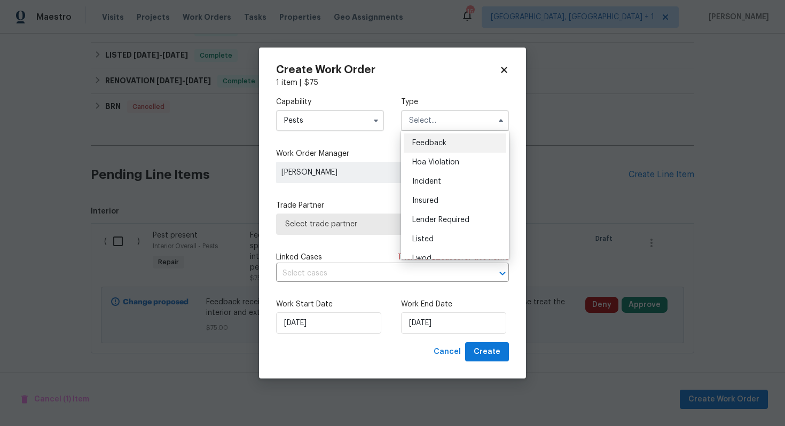
click at [454, 148] on div "Feedback" at bounding box center [455, 143] width 103 height 19
type input "Feedback"
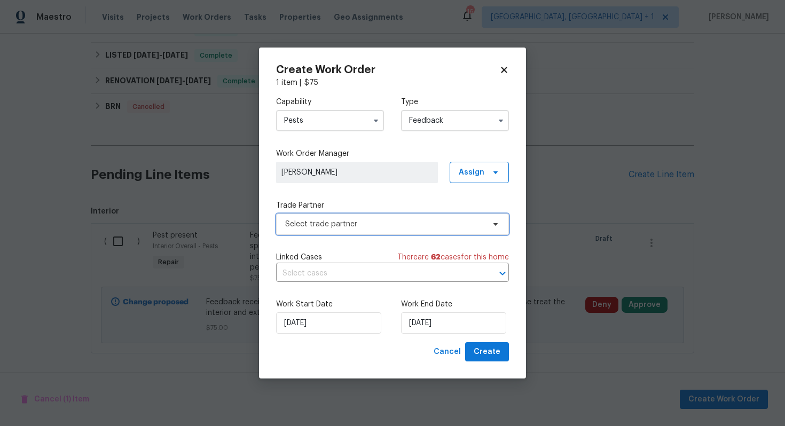
click at [337, 227] on span "Select trade partner" at bounding box center [384, 224] width 199 height 11
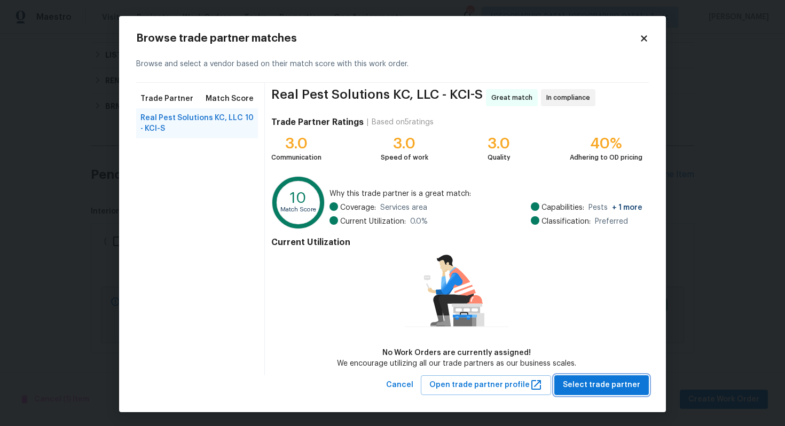
click at [591, 385] on span "Select trade partner" at bounding box center [601, 385] width 77 height 13
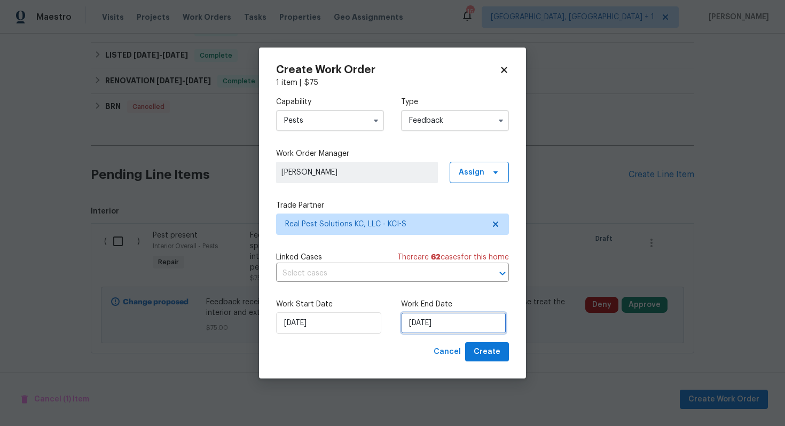
click at [431, 319] on input "29/09/2025" at bounding box center [453, 323] width 105 height 21
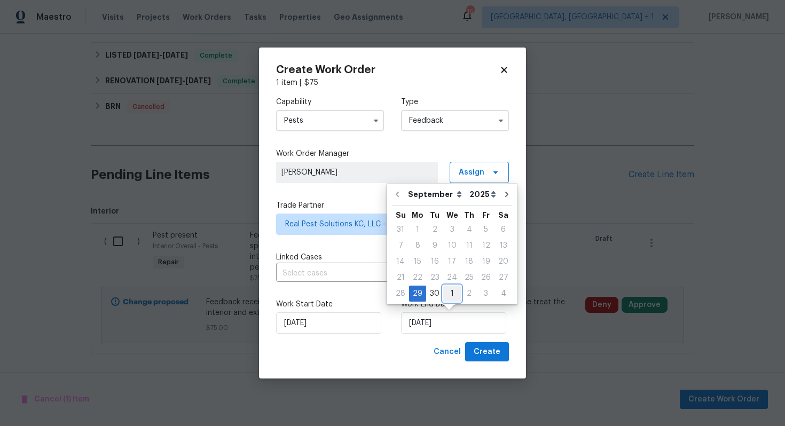
click at [453, 297] on div "1" at bounding box center [452, 293] width 18 height 15
type input "01/10/2025"
select select "9"
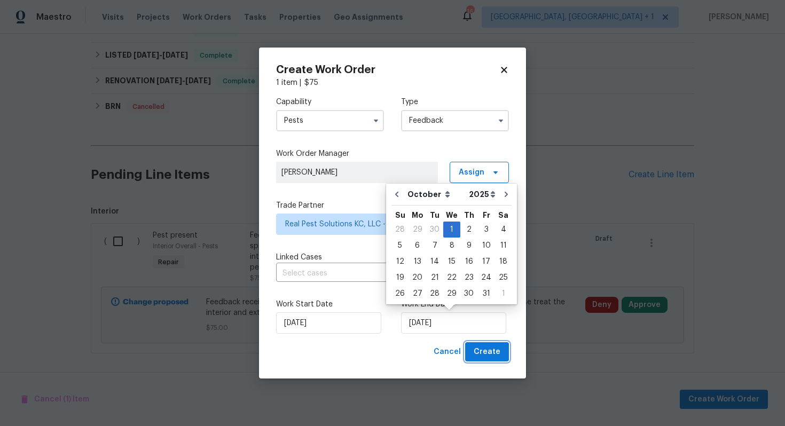
click at [483, 354] on span "Create" at bounding box center [487, 352] width 27 height 13
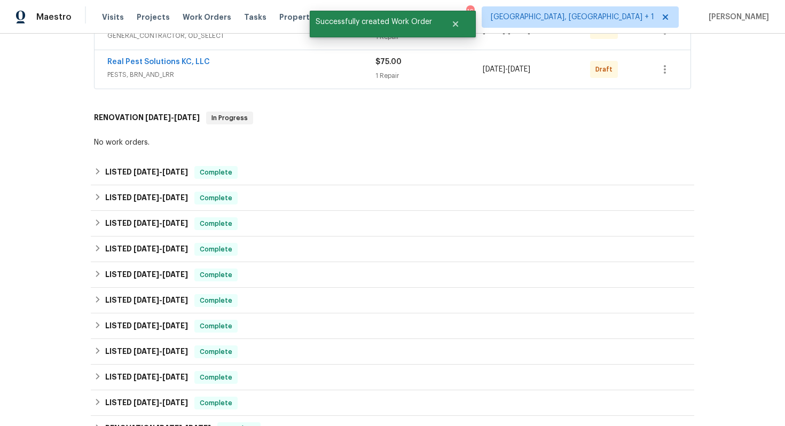
scroll to position [0, 0]
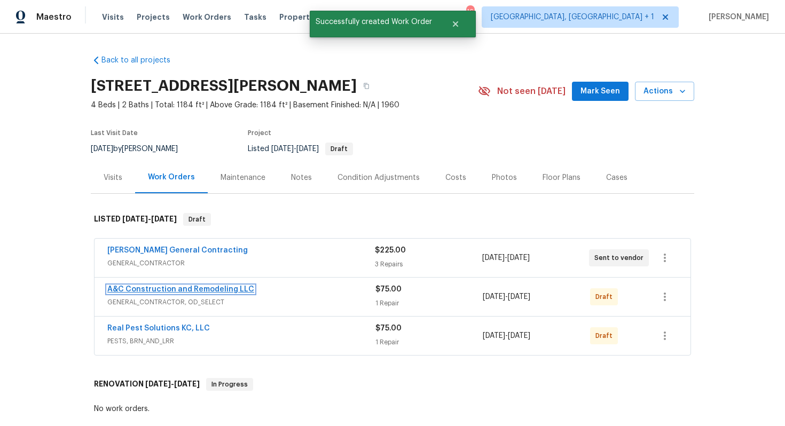
click at [144, 288] on link "A&C Construction and Remodeling LLC" at bounding box center [180, 289] width 147 height 7
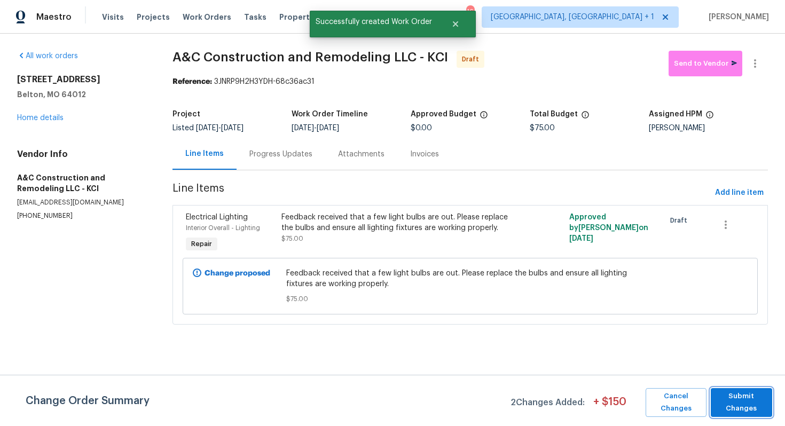
click at [749, 400] on span "Submit Changes" at bounding box center [742, 403] width 51 height 25
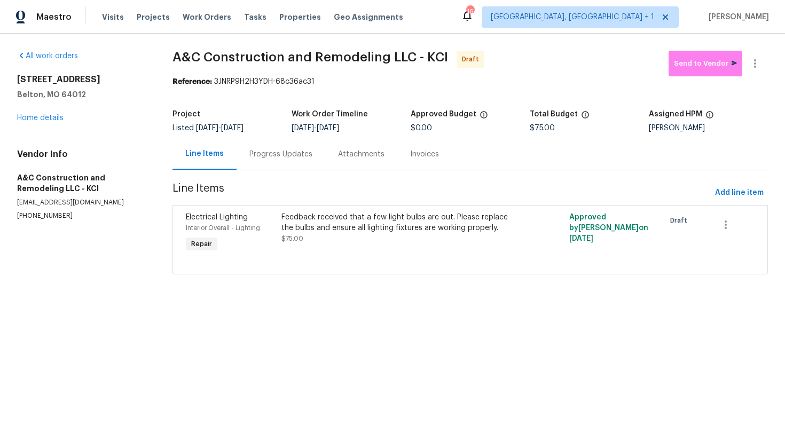
click at [258, 157] on div "Progress Updates" at bounding box center [281, 154] width 63 height 11
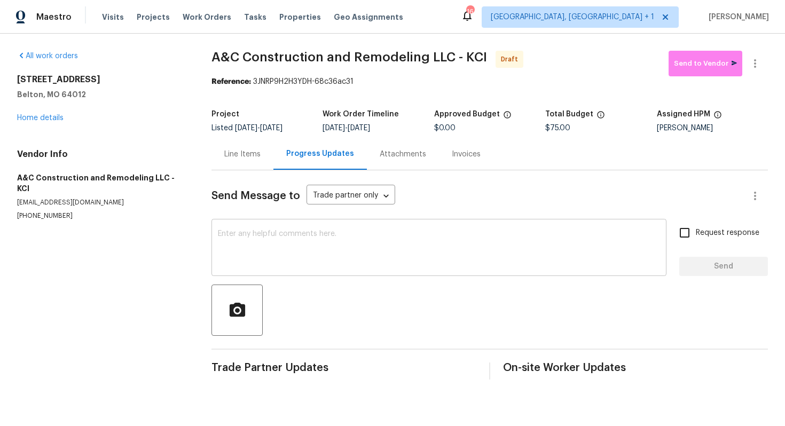
click at [312, 244] on textarea at bounding box center [439, 248] width 442 height 37
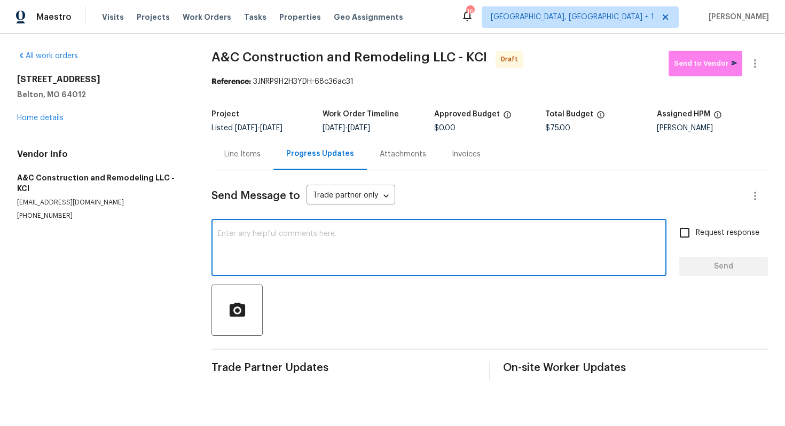
click at [349, 259] on textarea at bounding box center [439, 248] width 442 height 37
paste textarea "Hi this is Arvind with Opendoor. I’m confirming you received the WO for the pro…"
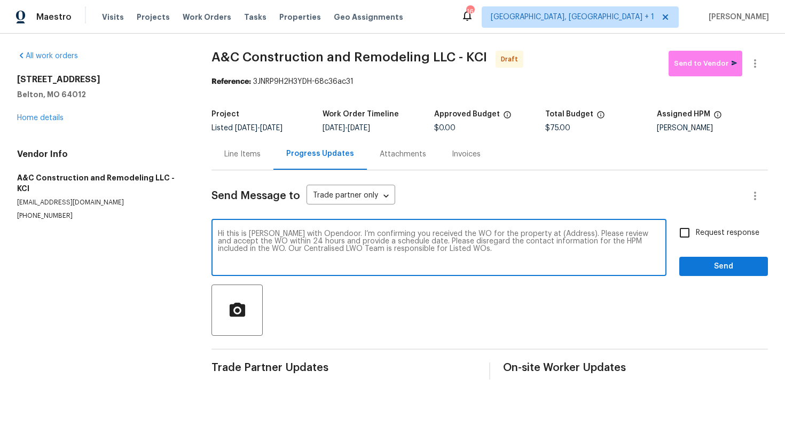
drag, startPoint x: 559, startPoint y: 235, endPoint x: 525, endPoint y: 232, distance: 34.3
click at [525, 232] on textarea "Hi this is Arvind with Opendoor. I’m confirming you received the WO for the pro…" at bounding box center [439, 248] width 442 height 37
paste textarea "17244 Montgall Dr, Belton, MO 64012"
type textarea "Hi this is Arvind with Opendoor. I’m confirming you received the WO for the pro…"
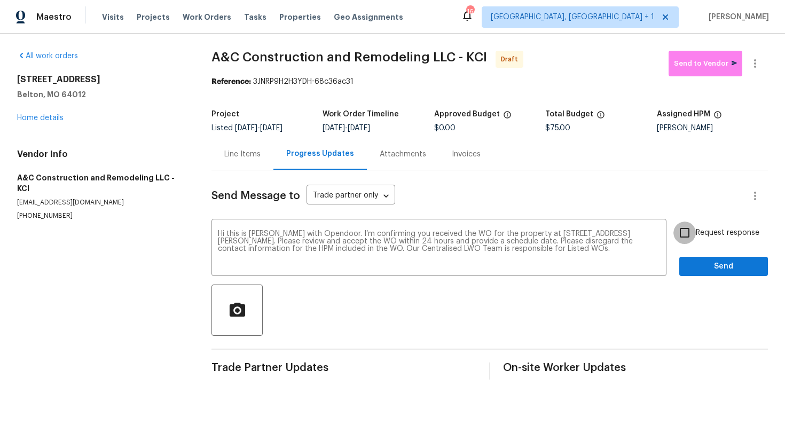
click at [688, 234] on input "Request response" at bounding box center [685, 233] width 22 height 22
checkbox input "true"
click at [715, 267] on span "Send" at bounding box center [724, 266] width 72 height 13
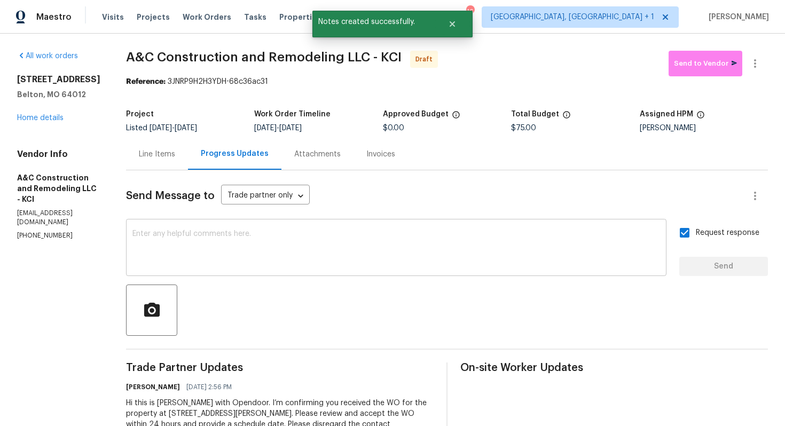
scroll to position [44, 0]
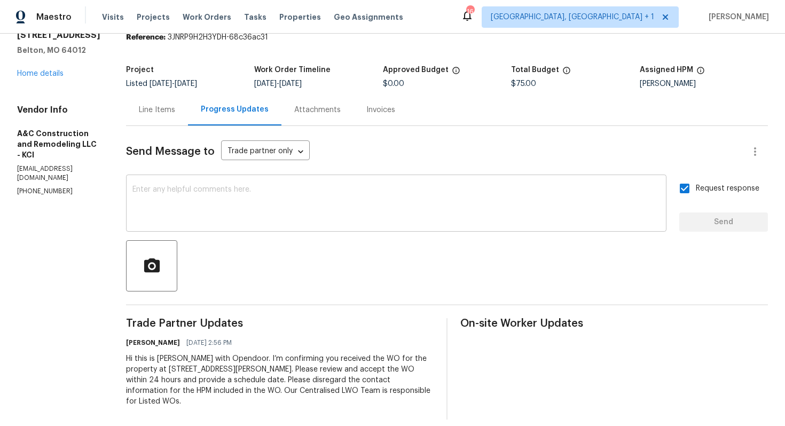
click at [388, 211] on textarea at bounding box center [397, 204] width 528 height 37
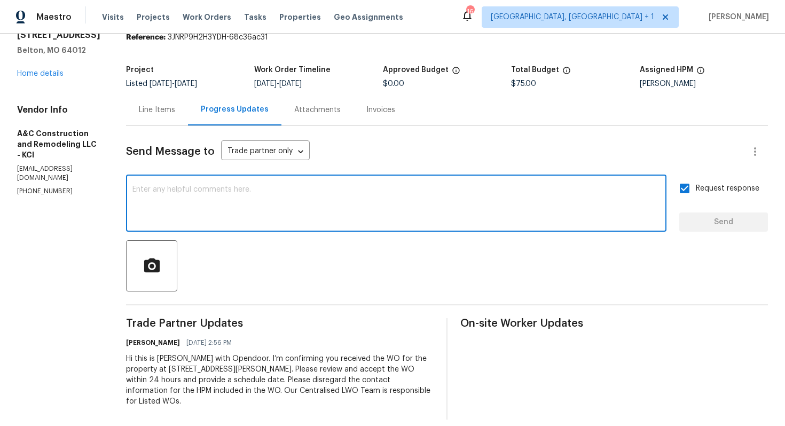
paste textarea "Attention All Work Orders must include before-photos (both close-up and wide-an…"
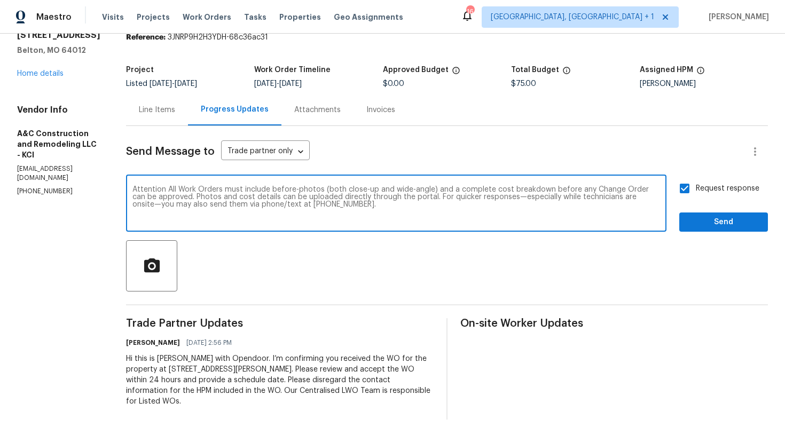
scroll to position [0, 0]
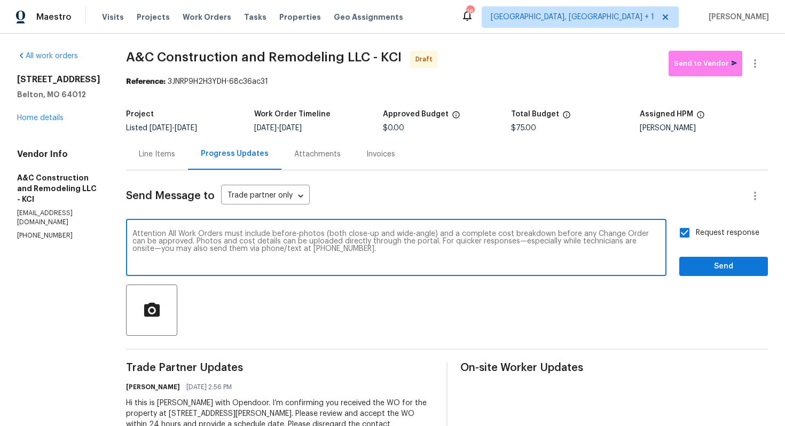
type textarea "Attention All Work Orders must include before-photos (both close-up and wide-an…"
click at [707, 265] on span "Send" at bounding box center [724, 266] width 72 height 13
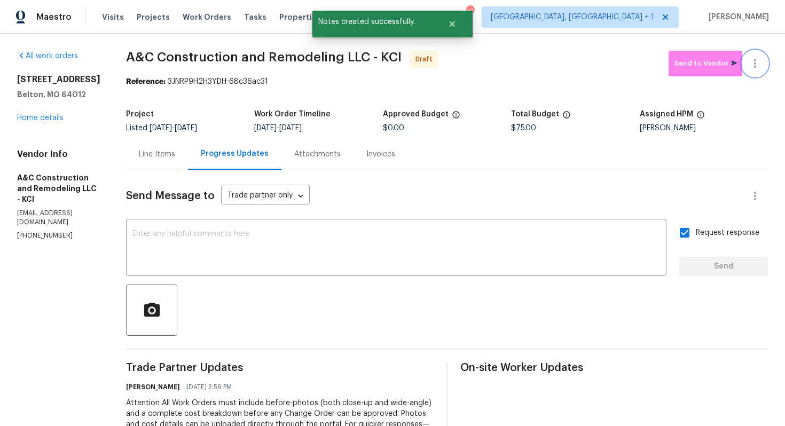
click at [755, 63] on icon "button" at bounding box center [755, 63] width 2 height 9
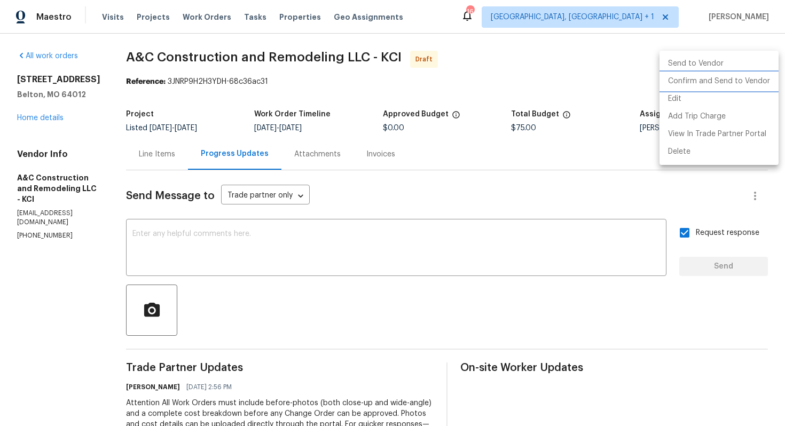
click at [709, 85] on li "Confirm and Send to Vendor" at bounding box center [719, 82] width 119 height 18
click at [434, 92] on div at bounding box center [392, 213] width 785 height 426
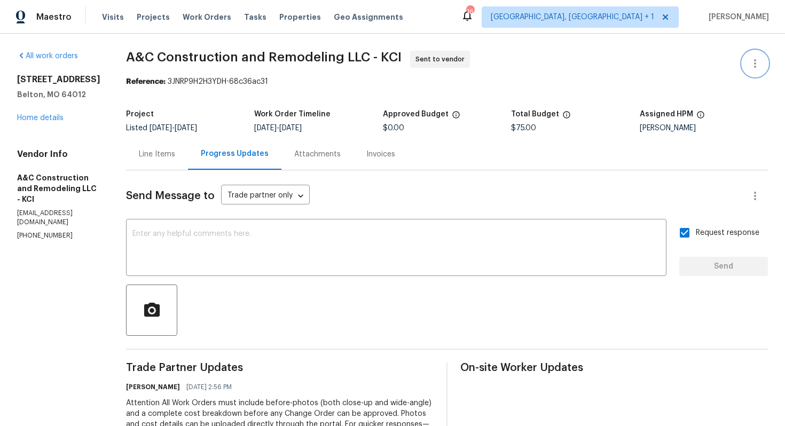
scroll to position [129, 0]
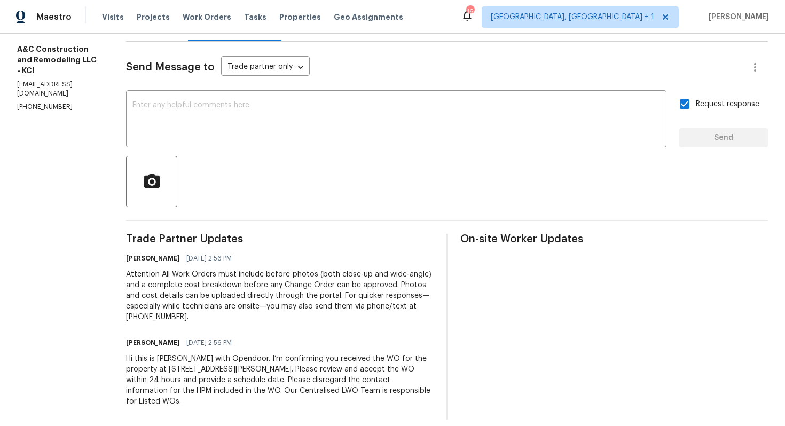
click at [221, 372] on div "Hi this is Arvind with Opendoor. I’m confirming you received the WO for the pro…" at bounding box center [280, 380] width 308 height 53
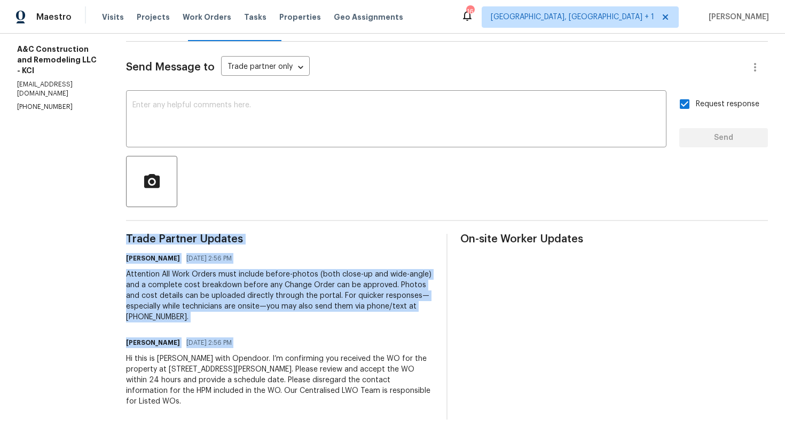
copy div "Trade Partner Updates Arvind Raj M 09/29/2025 2:56 PM Attention All Work Orders…"
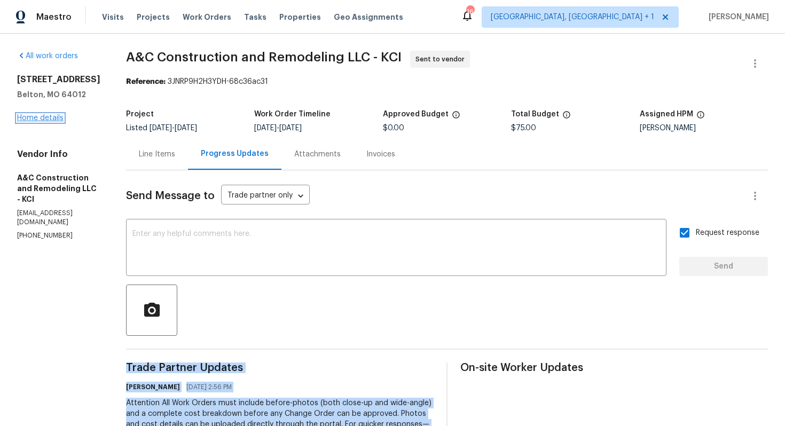
click at [47, 119] on link "Home details" at bounding box center [40, 117] width 46 height 7
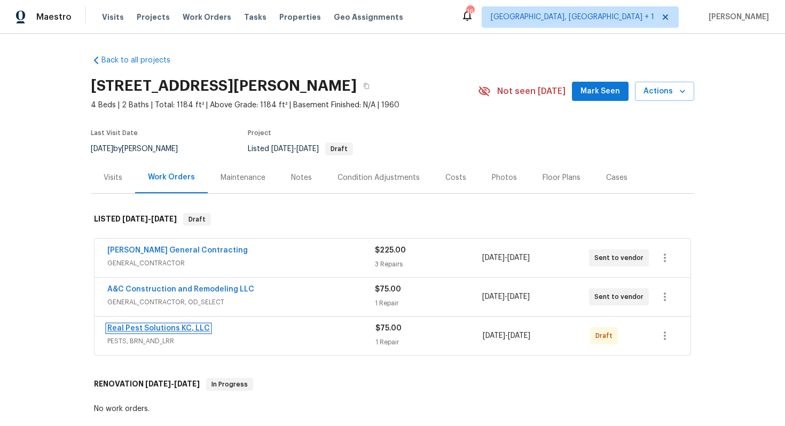
click at [147, 325] on link "Real Pest Solutions KC, LLC" at bounding box center [158, 328] width 103 height 7
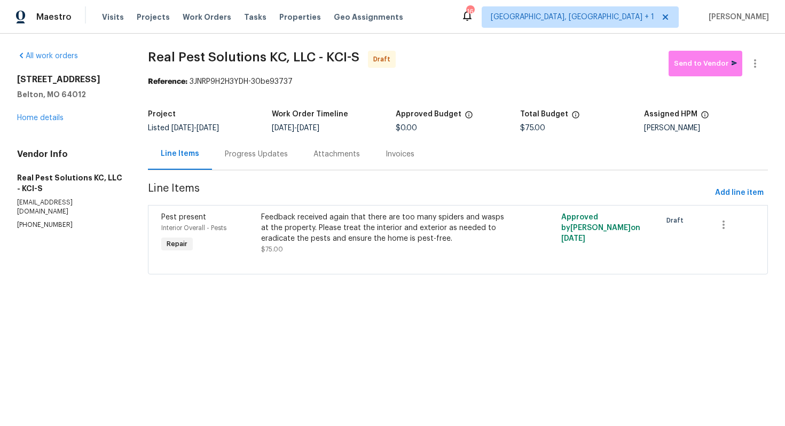
click at [267, 157] on div "Progress Updates" at bounding box center [256, 154] width 63 height 11
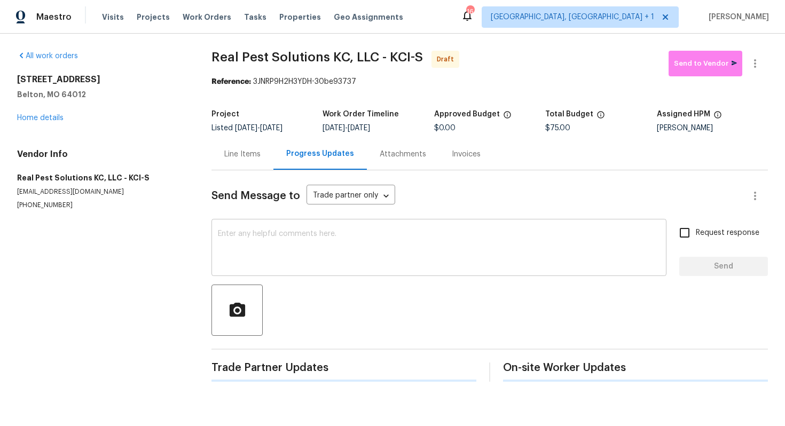
click at [279, 228] on div "x ​" at bounding box center [439, 249] width 455 height 55
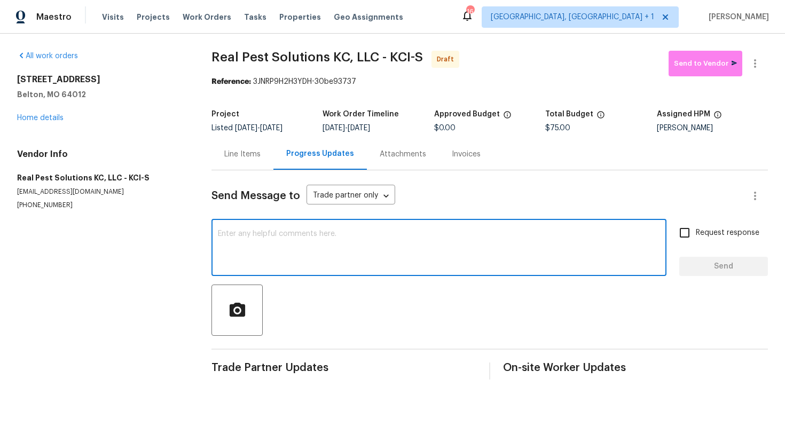
paste textarea "Hi this is Arvind with Opendoor. I’m confirming you received the WO for the pro…"
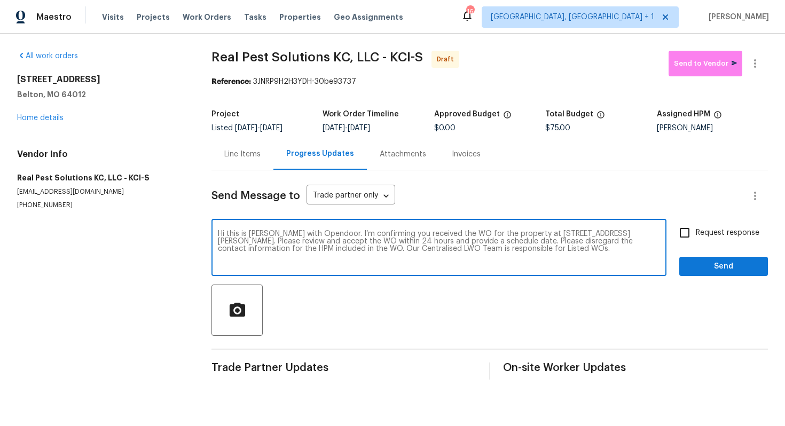
type textarea "Hi this is Arvind with Opendoor. I’m confirming you received the WO for the pro…"
click at [693, 239] on input "Request response" at bounding box center [685, 233] width 22 height 22
checkbox input "true"
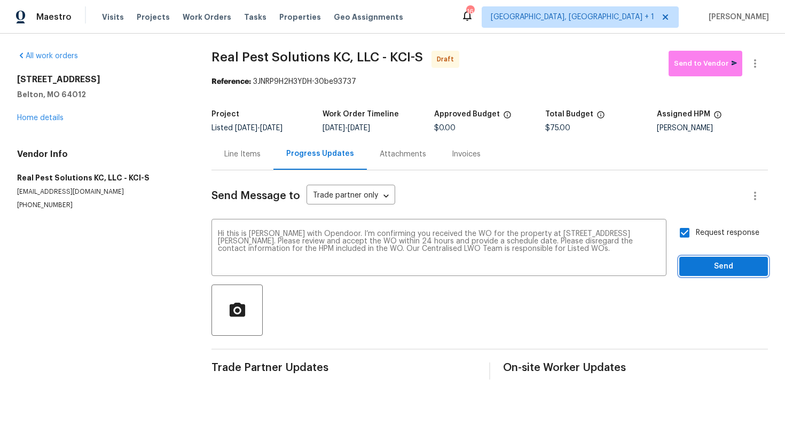
click at [703, 266] on span "Send" at bounding box center [724, 266] width 72 height 13
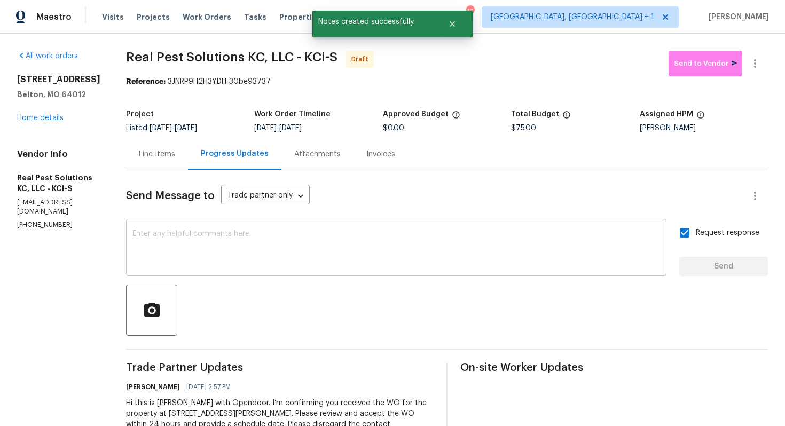
click at [393, 227] on div "x ​" at bounding box center [396, 249] width 541 height 55
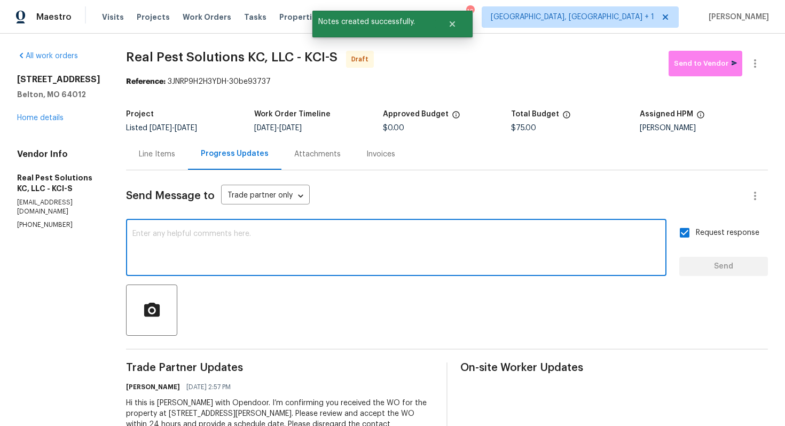
paste textarea "Attention All Work Orders must include before-photos (both close-up and wide-an…"
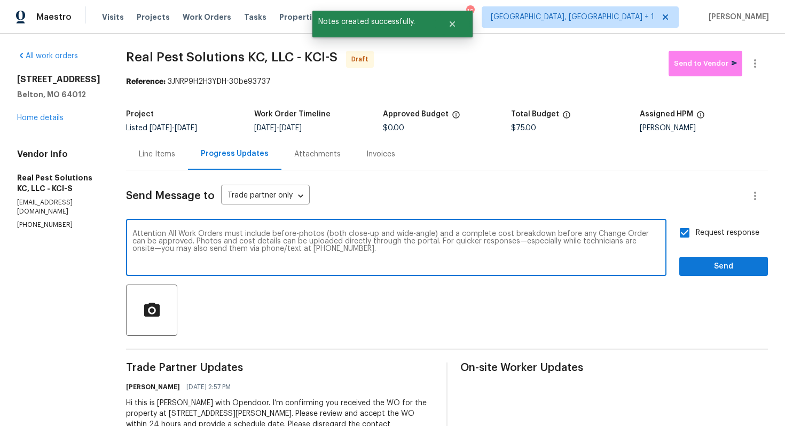
type textarea "Attention All Work Orders must include before-photos (both close-up and wide-an…"
click at [696, 271] on span "Send" at bounding box center [724, 266] width 72 height 13
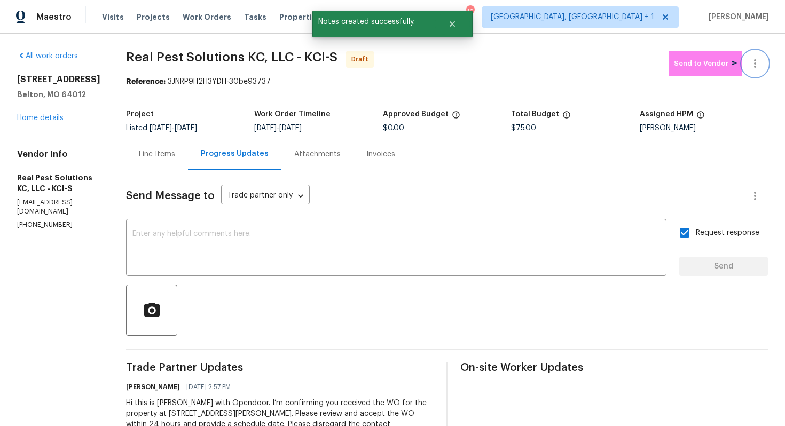
click at [755, 64] on icon "button" at bounding box center [755, 63] width 2 height 9
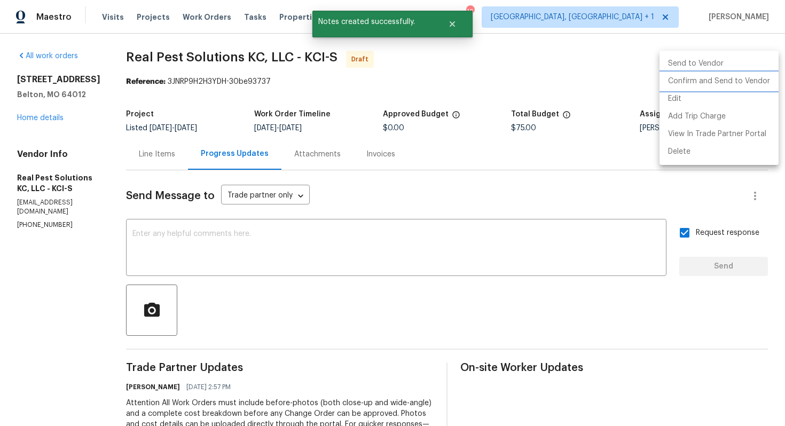
click at [685, 89] on li "Confirm and Send to Vendor" at bounding box center [719, 82] width 119 height 18
click at [451, 73] on div at bounding box center [392, 213] width 785 height 426
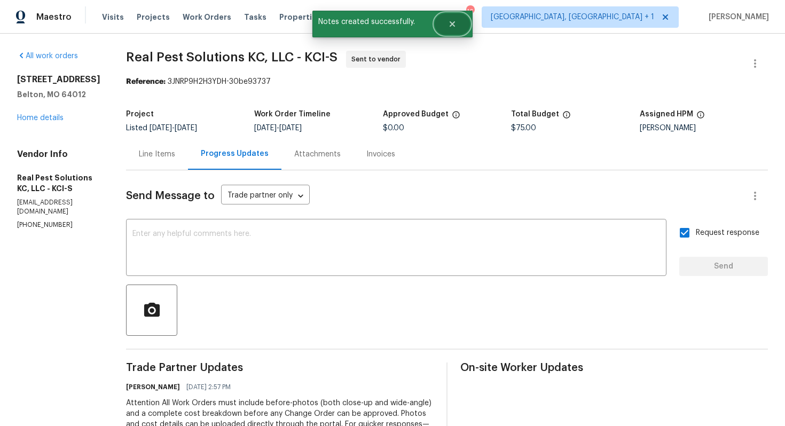
click at [454, 24] on icon "Close" at bounding box center [452, 24] width 9 height 9
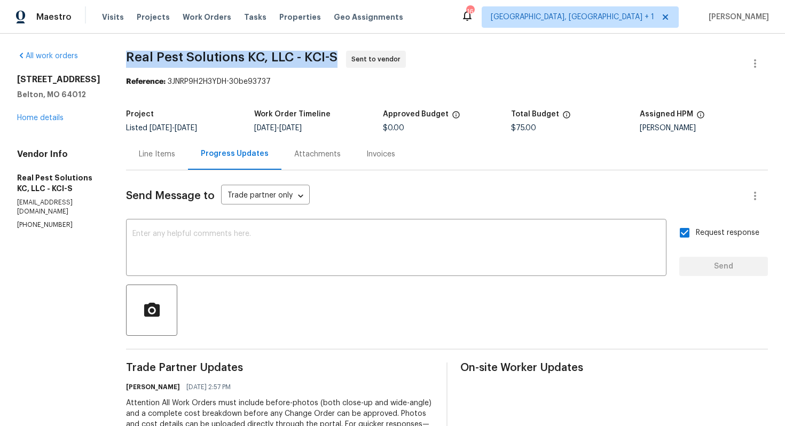
drag, startPoint x: 144, startPoint y: 57, endPoint x: 354, endPoint y: 57, distance: 210.0
click at [338, 57] on span "Real Pest Solutions KC, LLC - KCI-S" at bounding box center [232, 57] width 212 height 13
copy span "Real Pest Solutions KC, LLC - KCI-S"
click at [44, 119] on link "Home details" at bounding box center [40, 117] width 46 height 7
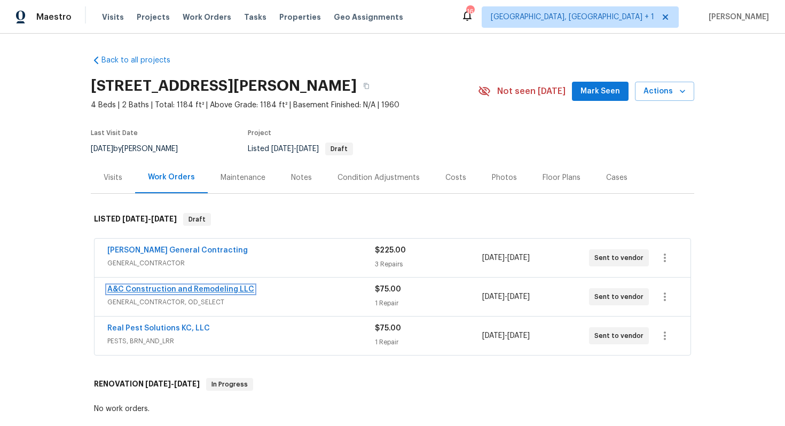
click at [141, 289] on link "A&C Construction and Remodeling LLC" at bounding box center [180, 289] width 147 height 7
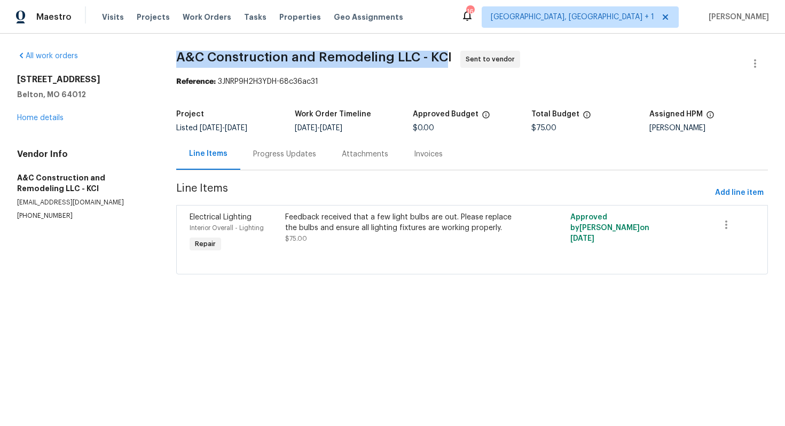
drag, startPoint x: 176, startPoint y: 56, endPoint x: 447, endPoint y: 61, distance: 271.0
click at [447, 61] on div "All work orders 17244 Montgall Dr Belton, MO 64012 Home details Vendor Info A&C…" at bounding box center [392, 169] width 785 height 271
copy span "A&C Construction and Remodeling LLC - KC"
click at [238, 65] on span "A&C Construction and Remodeling LLC - KCI Sent to vendor" at bounding box center [459, 64] width 566 height 26
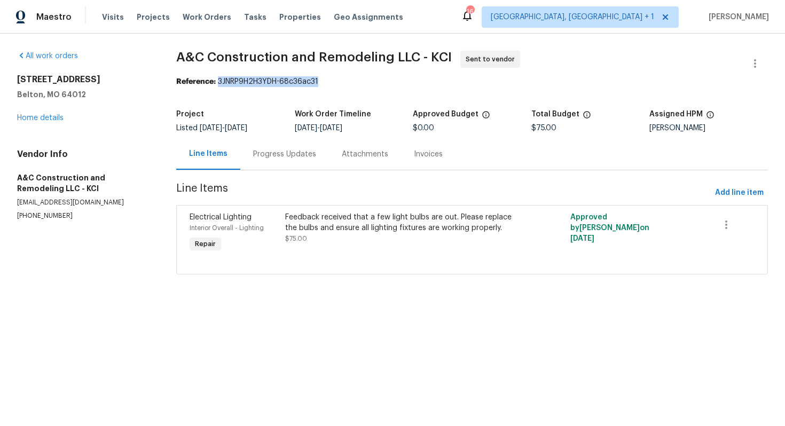
drag, startPoint x: 220, startPoint y: 82, endPoint x: 348, endPoint y: 82, distance: 127.7
click at [348, 82] on div "Reference: 3JNRP9H2H3YDH-68c36ac31" at bounding box center [472, 81] width 592 height 11
copy div "3JNRP9H2H3YDH-68c36ac31"
click at [41, 118] on link "Home details" at bounding box center [40, 117] width 46 height 7
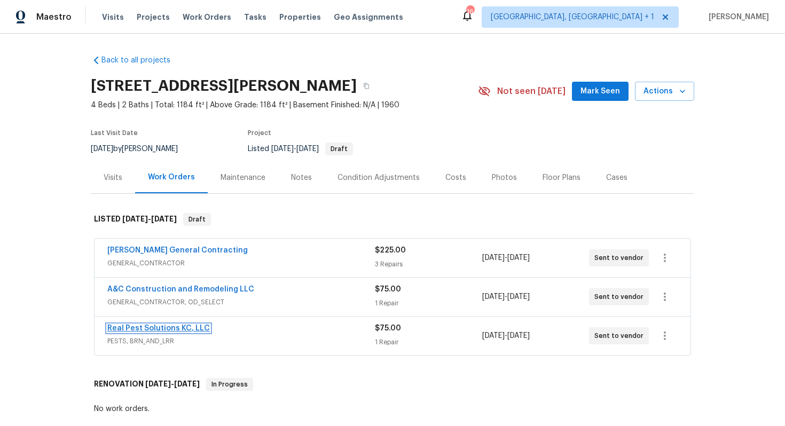
click at [131, 326] on link "Real Pest Solutions KC, LLC" at bounding box center [158, 328] width 103 height 7
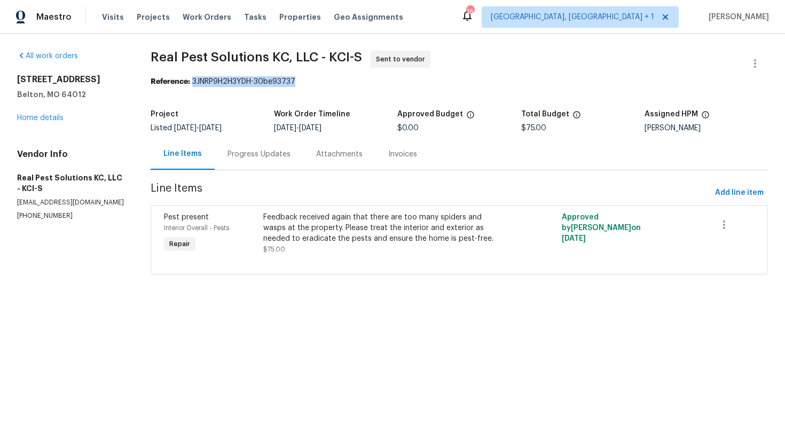
drag, startPoint x: 195, startPoint y: 81, endPoint x: 298, endPoint y: 81, distance: 103.1
click at [298, 81] on div "Reference: 3JNRP9H2H3YDH-30be93737" at bounding box center [460, 81] width 618 height 11
copy div "3JNRP9H2H3YDH-30be93737"
